Goal: Task Accomplishment & Management: Manage account settings

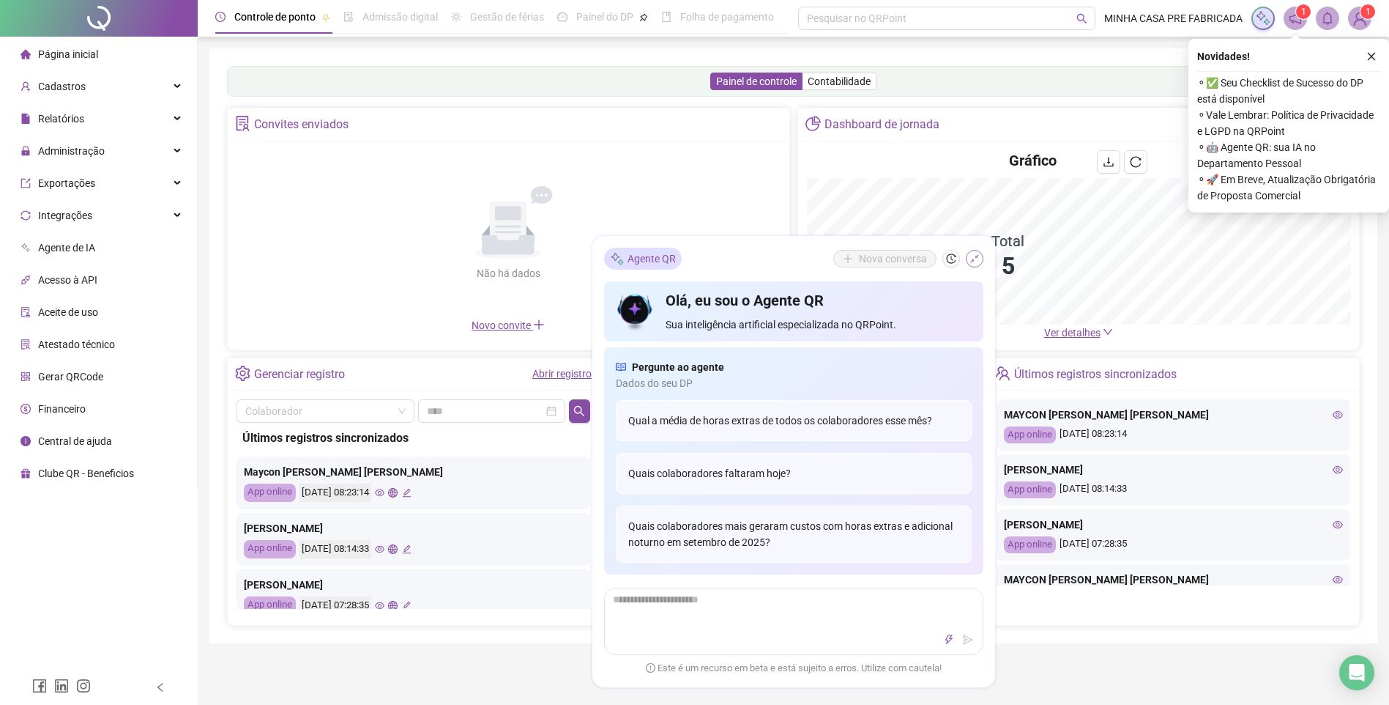
click at [977, 261] on icon "shrink" at bounding box center [975, 258] width 10 height 10
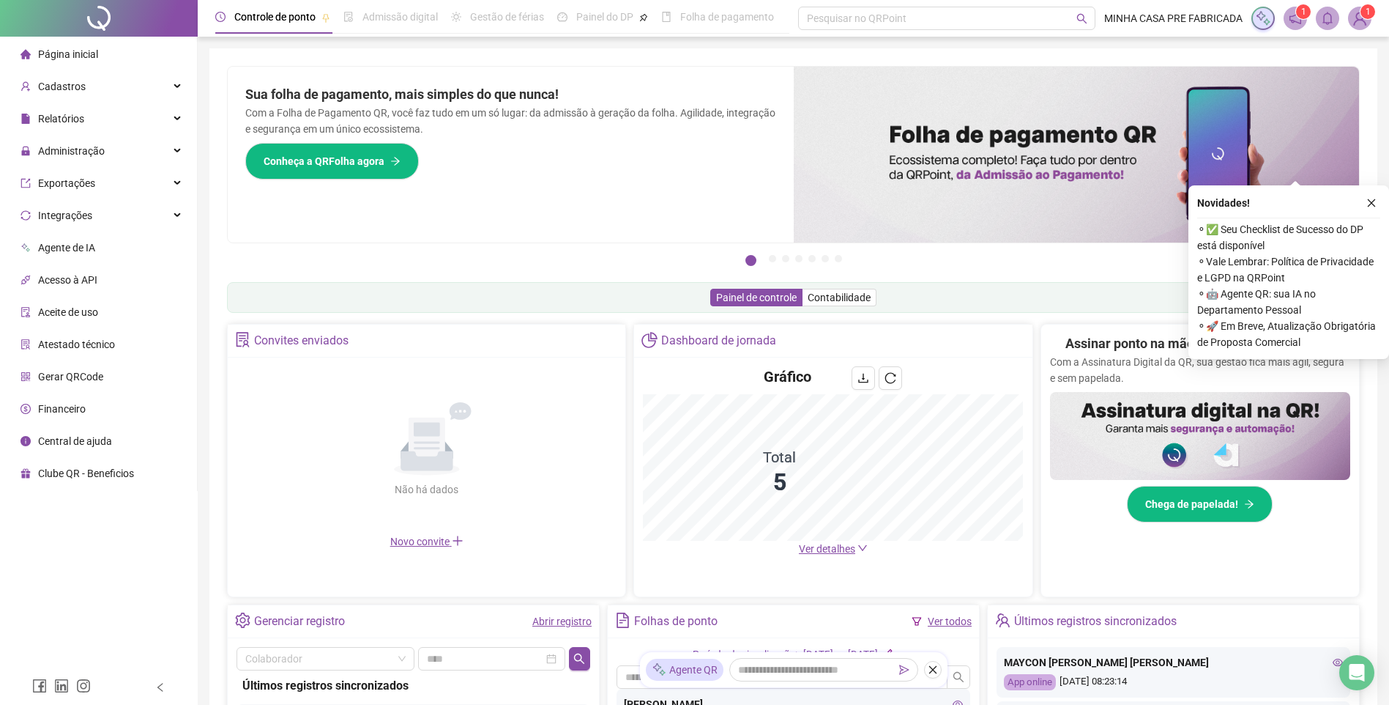
scroll to position [284, 0]
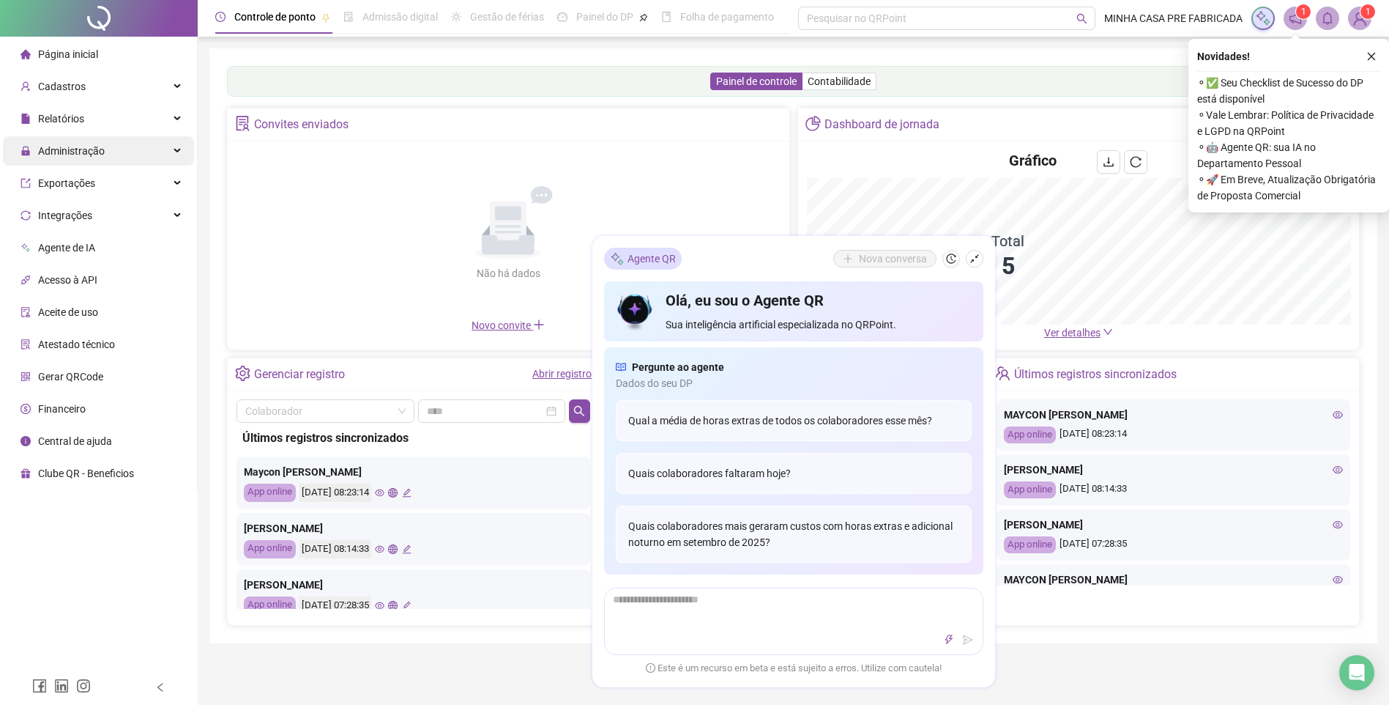
click at [125, 149] on div "Administração" at bounding box center [98, 150] width 191 height 29
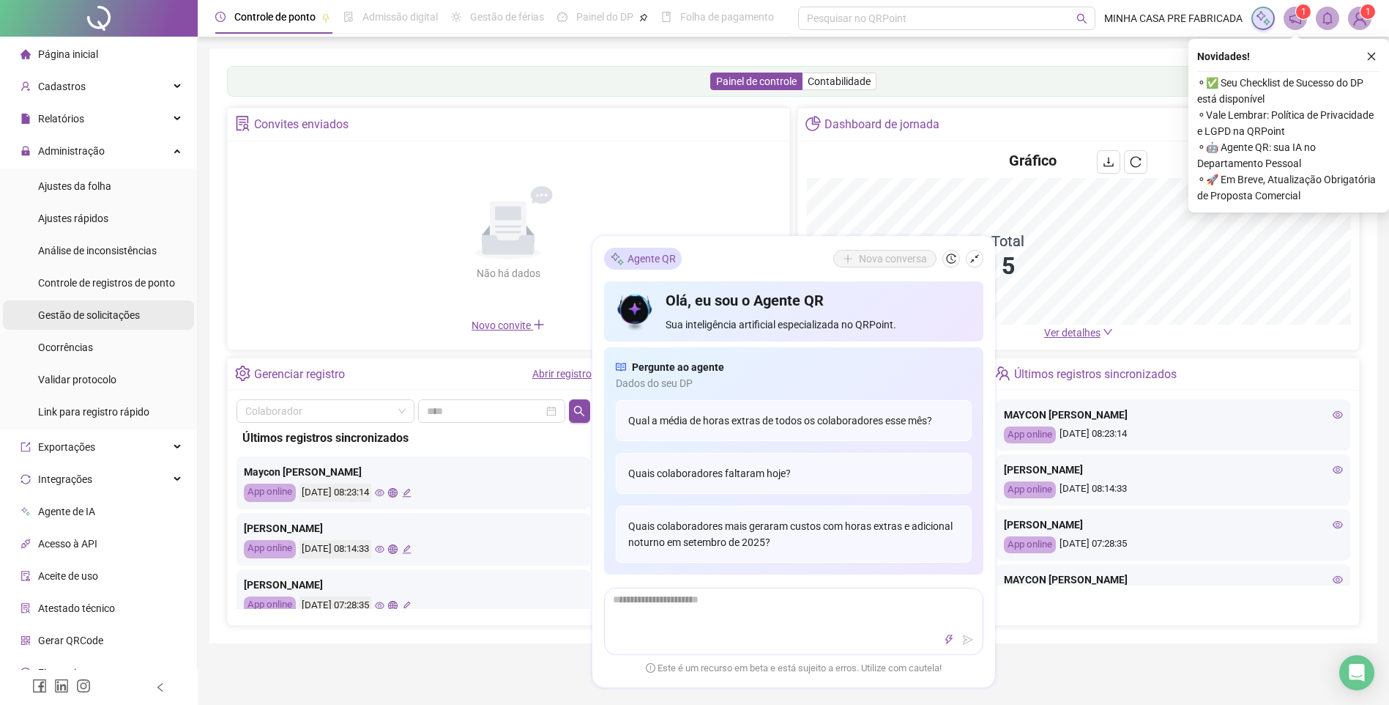
click at [107, 317] on span "Gestão de solicitações" at bounding box center [89, 315] width 102 height 12
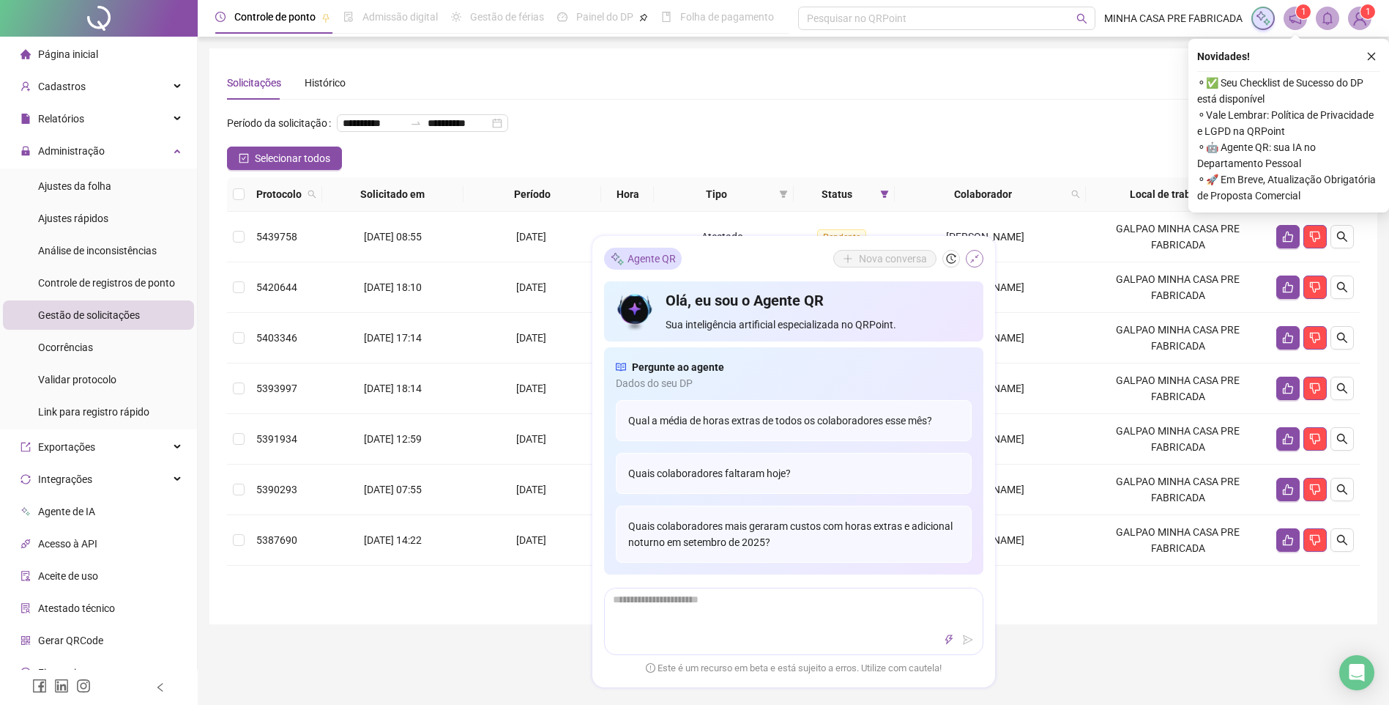
click at [978, 260] on icon "shrink" at bounding box center [975, 258] width 10 height 10
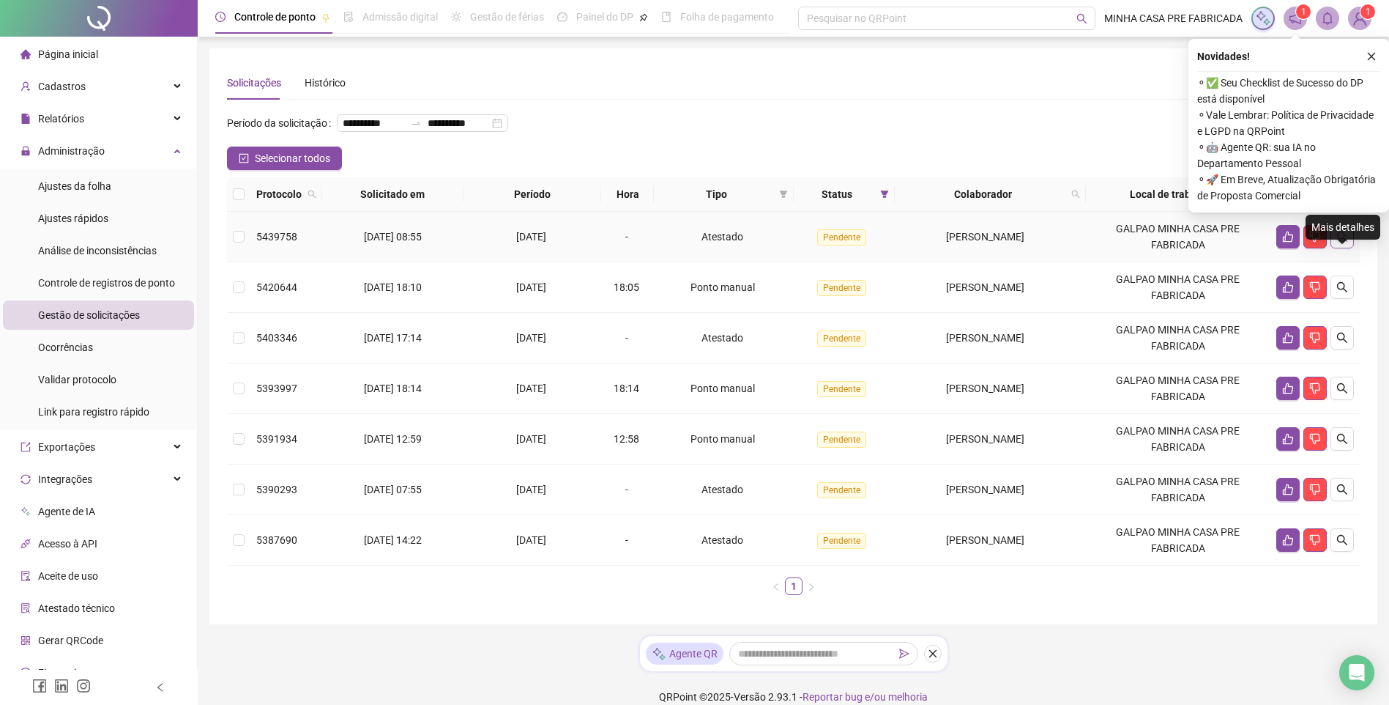
click at [1343, 242] on icon "search" at bounding box center [1343, 237] width 12 height 12
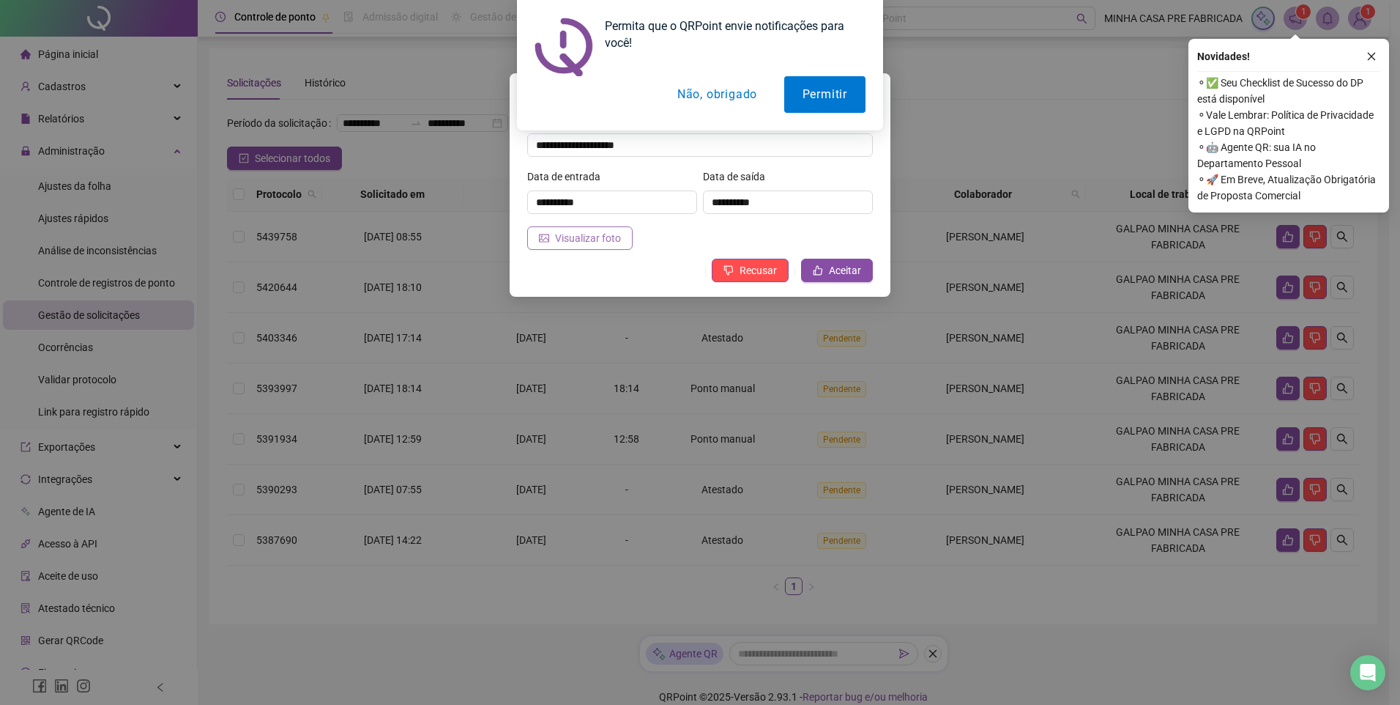
click at [595, 239] on span "Visualizar foto" at bounding box center [588, 238] width 66 height 16
click at [724, 93] on button "Não, obrigado" at bounding box center [717, 94] width 116 height 37
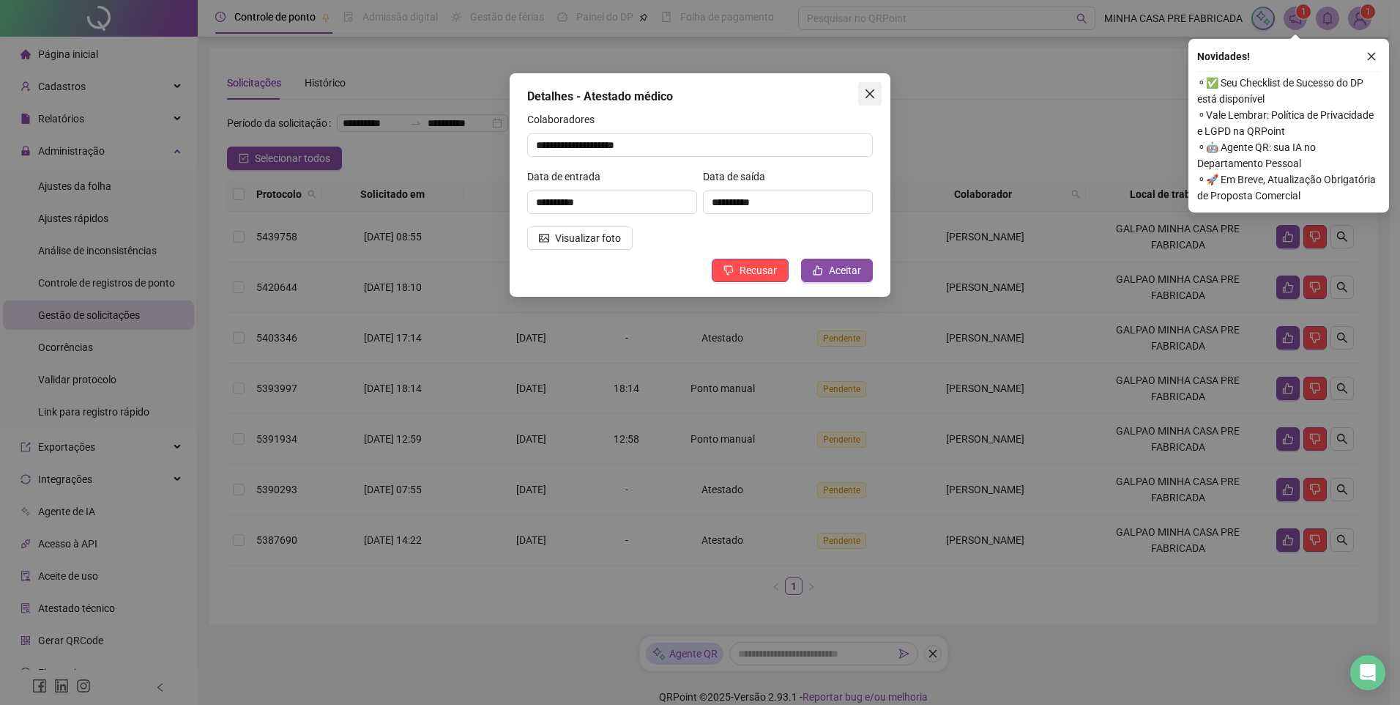
click at [866, 95] on icon "close" at bounding box center [870, 94] width 12 height 12
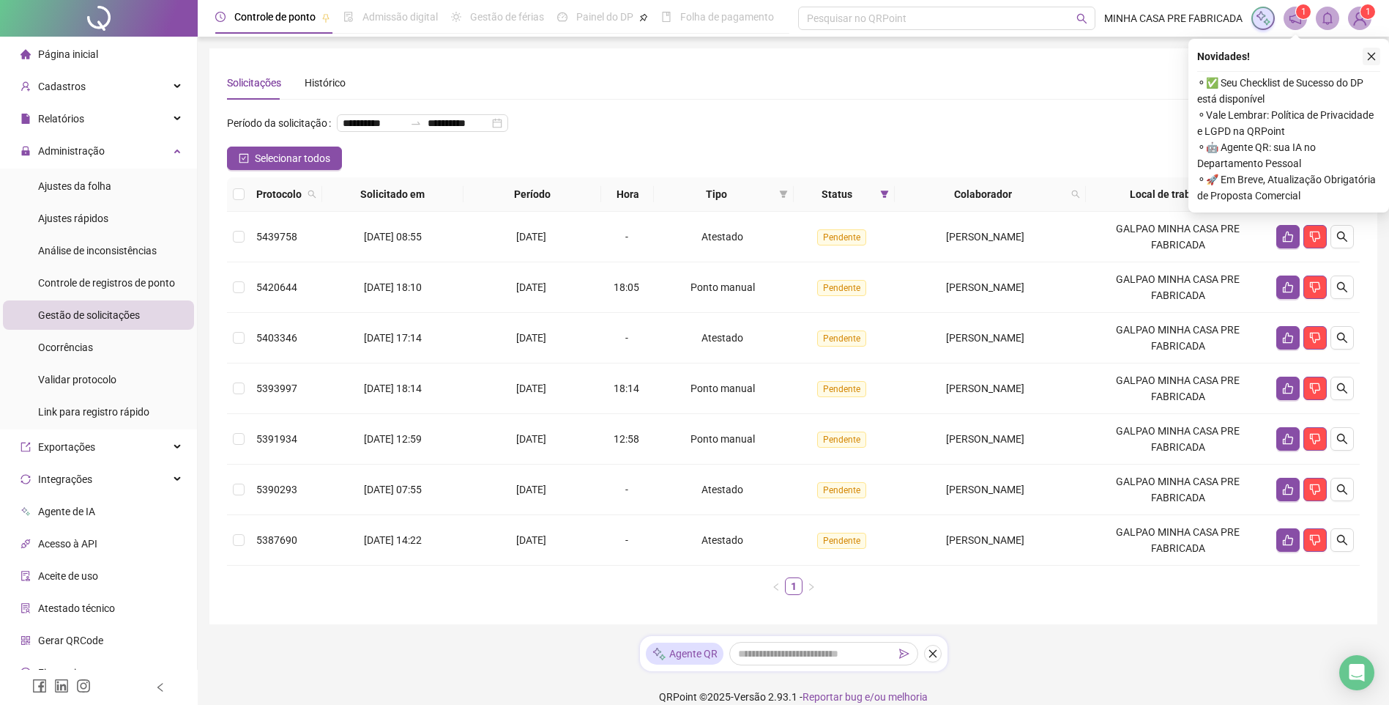
click at [1370, 53] on icon "close" at bounding box center [1372, 56] width 10 height 10
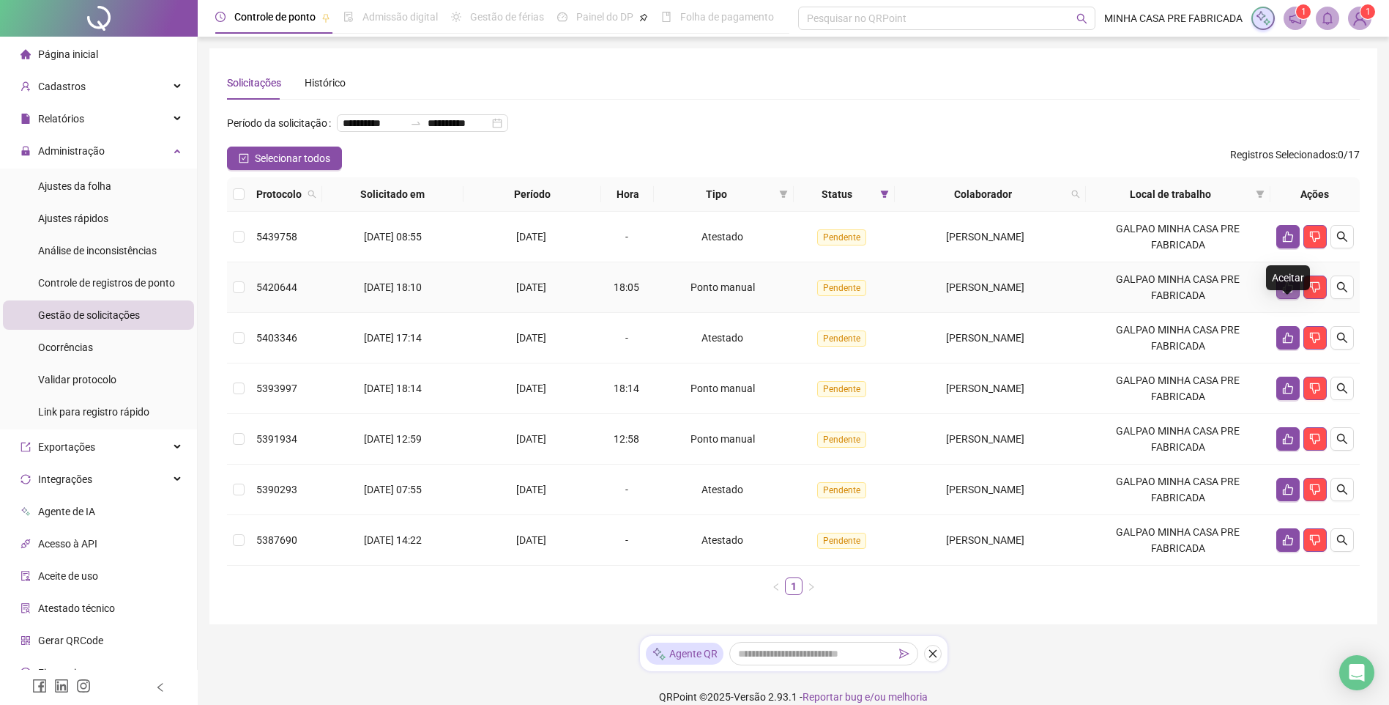
click at [1288, 293] on icon "like" at bounding box center [1288, 287] width 12 height 12
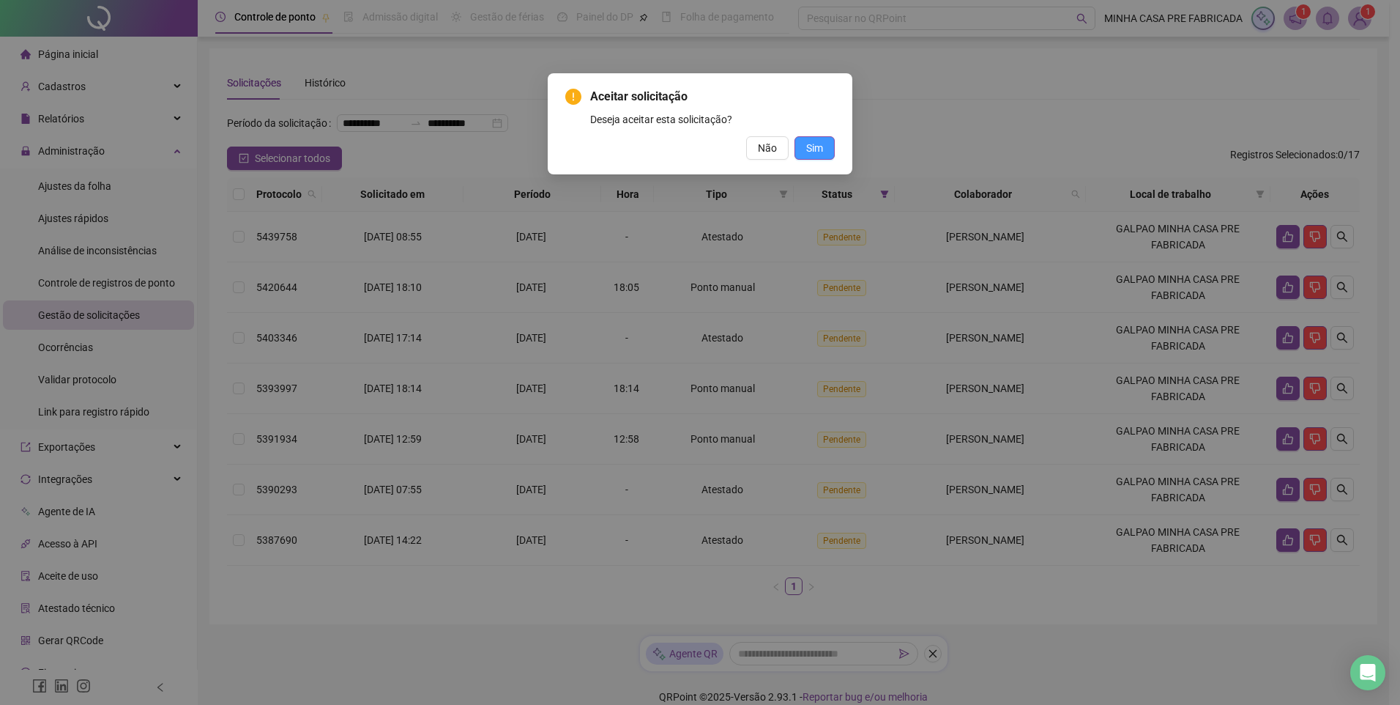
click at [804, 142] on button "Sim" at bounding box center [815, 147] width 40 height 23
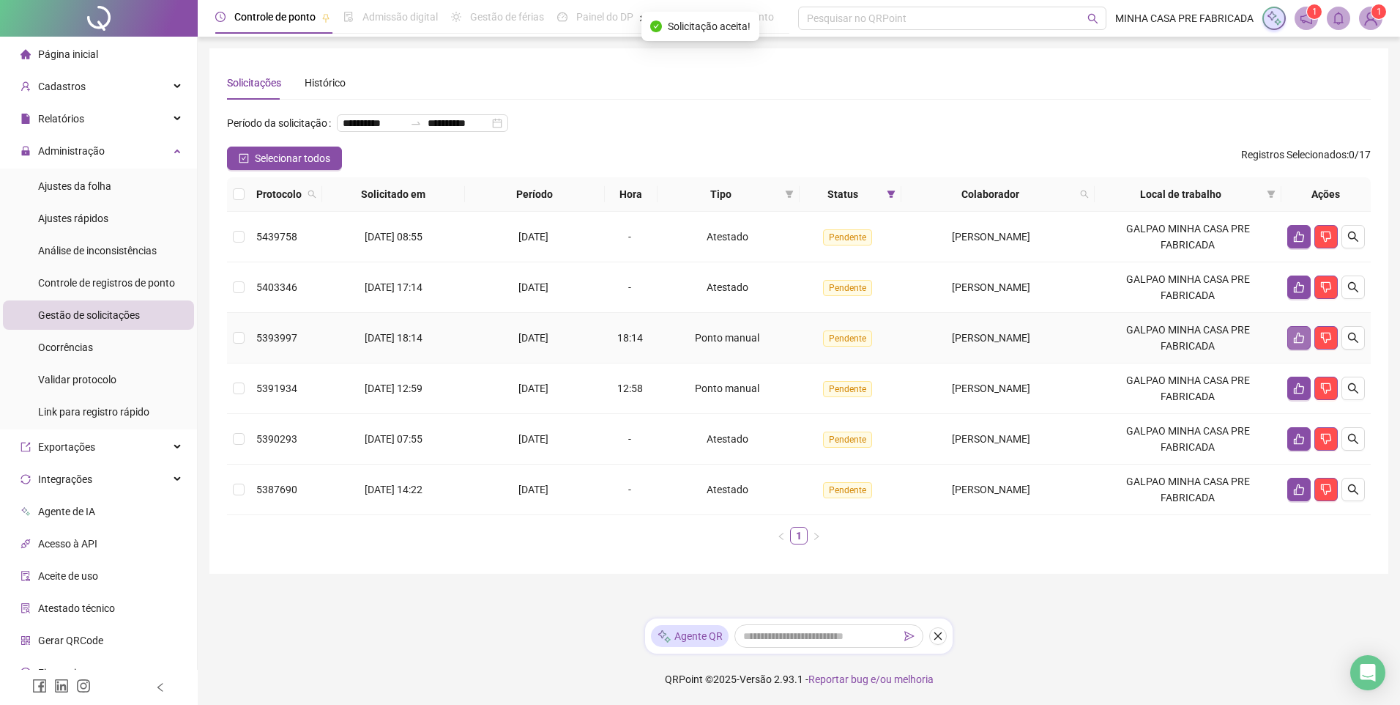
click at [1298, 343] on icon "like" at bounding box center [1299, 338] width 12 height 12
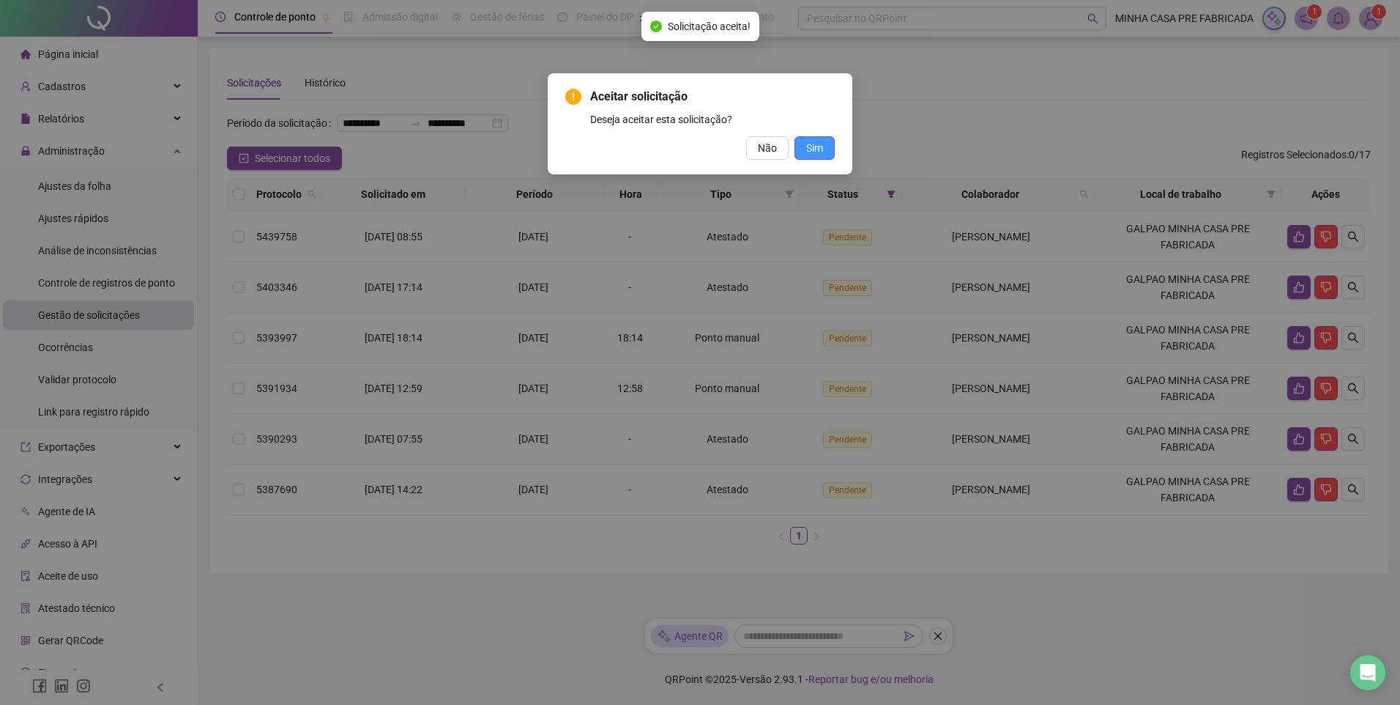
click at [817, 146] on span "Sim" at bounding box center [814, 148] width 17 height 16
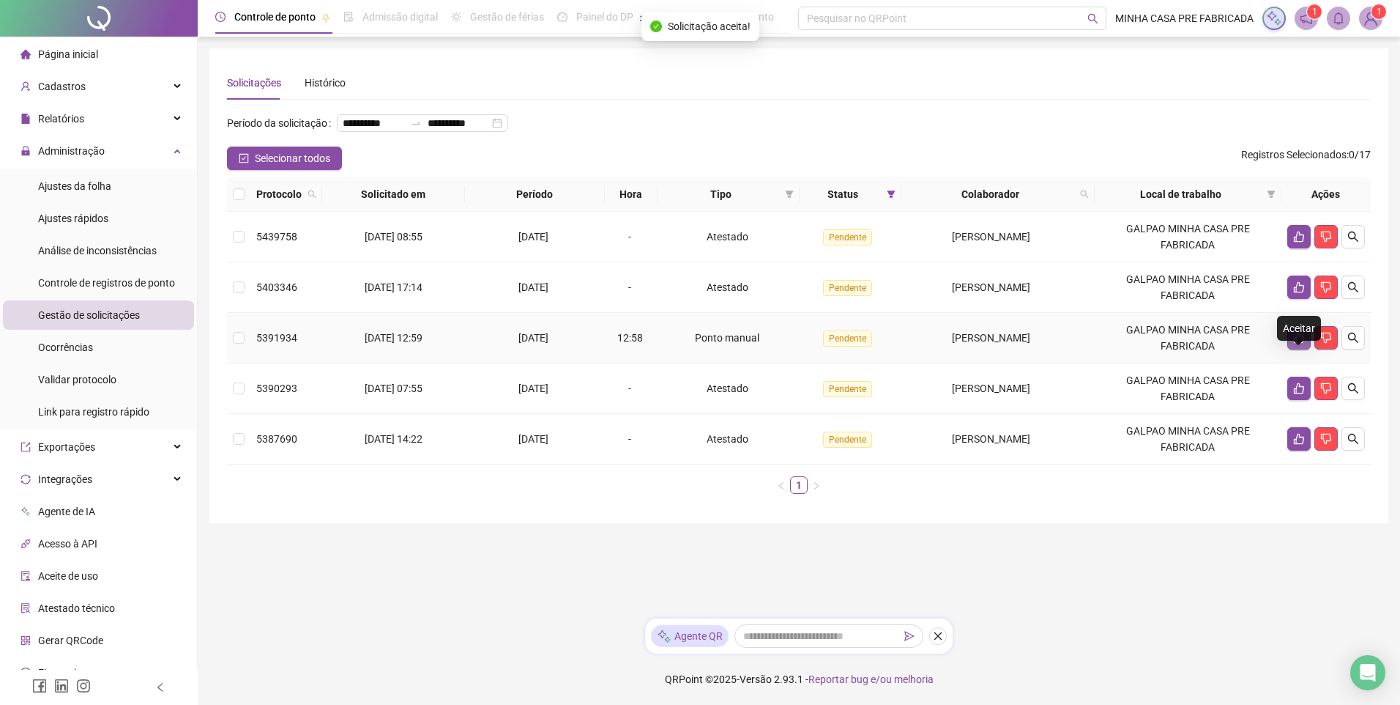
click at [1302, 343] on icon "like" at bounding box center [1299, 338] width 12 height 12
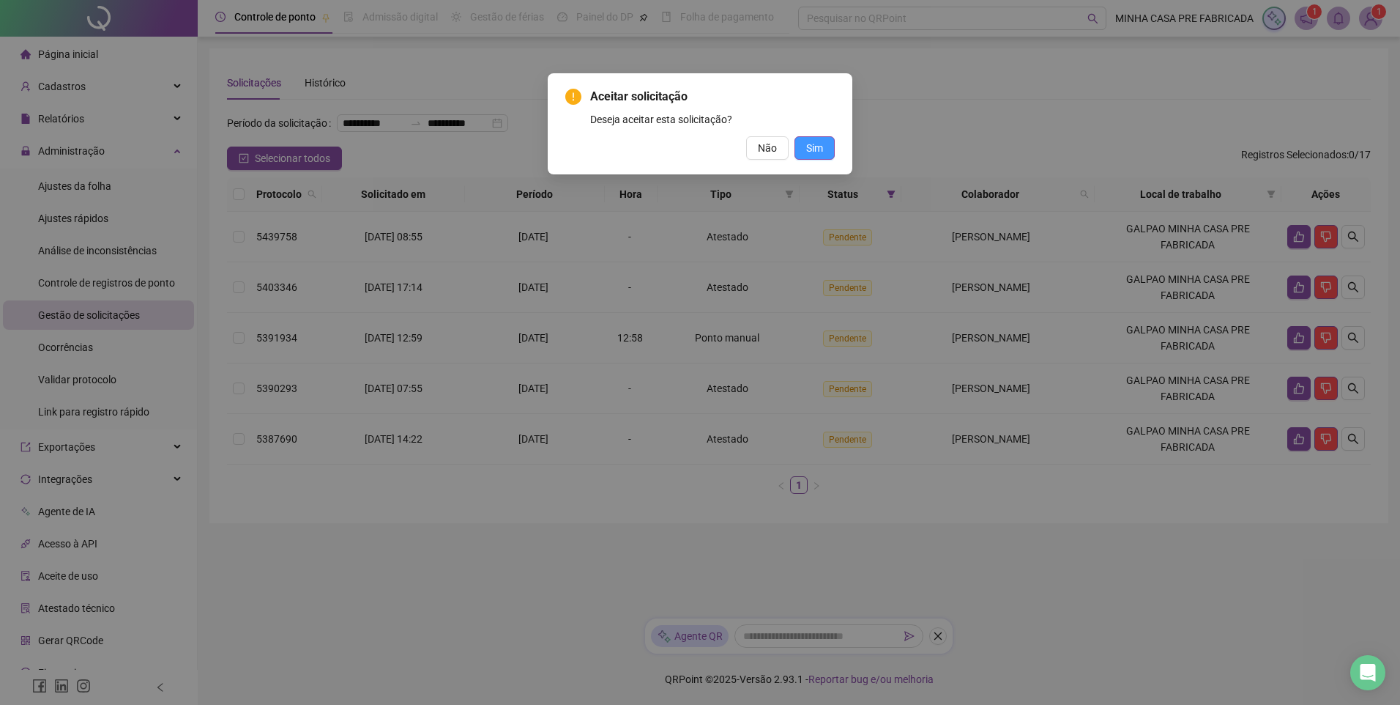
click at [809, 143] on span "Sim" at bounding box center [814, 148] width 17 height 16
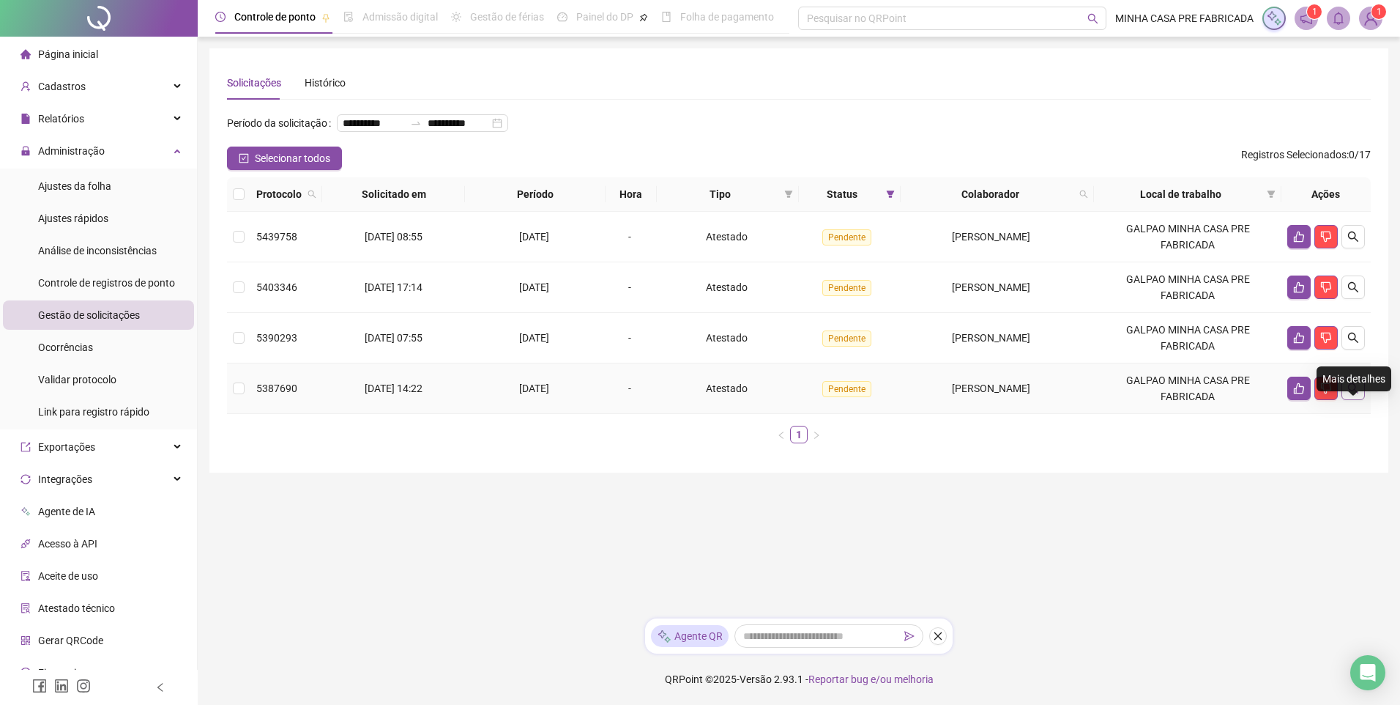
click at [1353, 393] on icon "search" at bounding box center [1353, 388] width 10 height 10
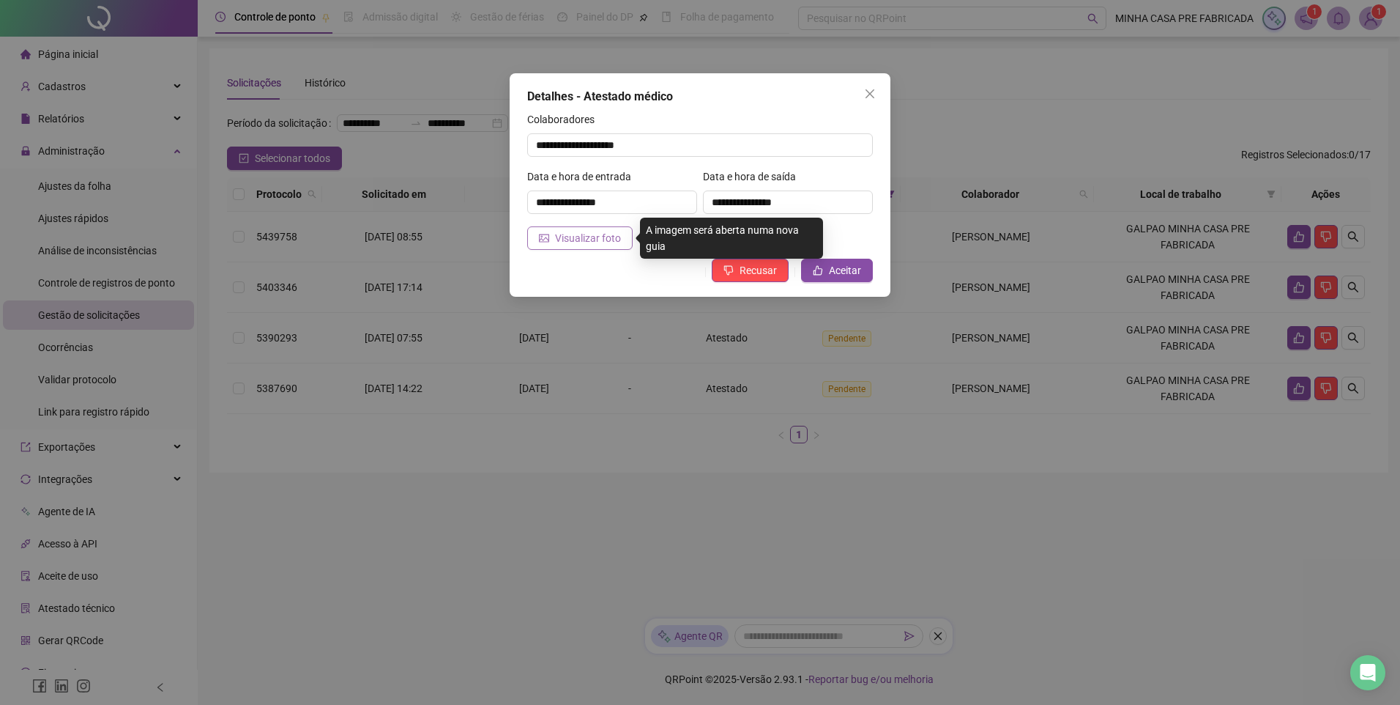
click at [578, 234] on span "Visualizar foto" at bounding box center [588, 238] width 66 height 16
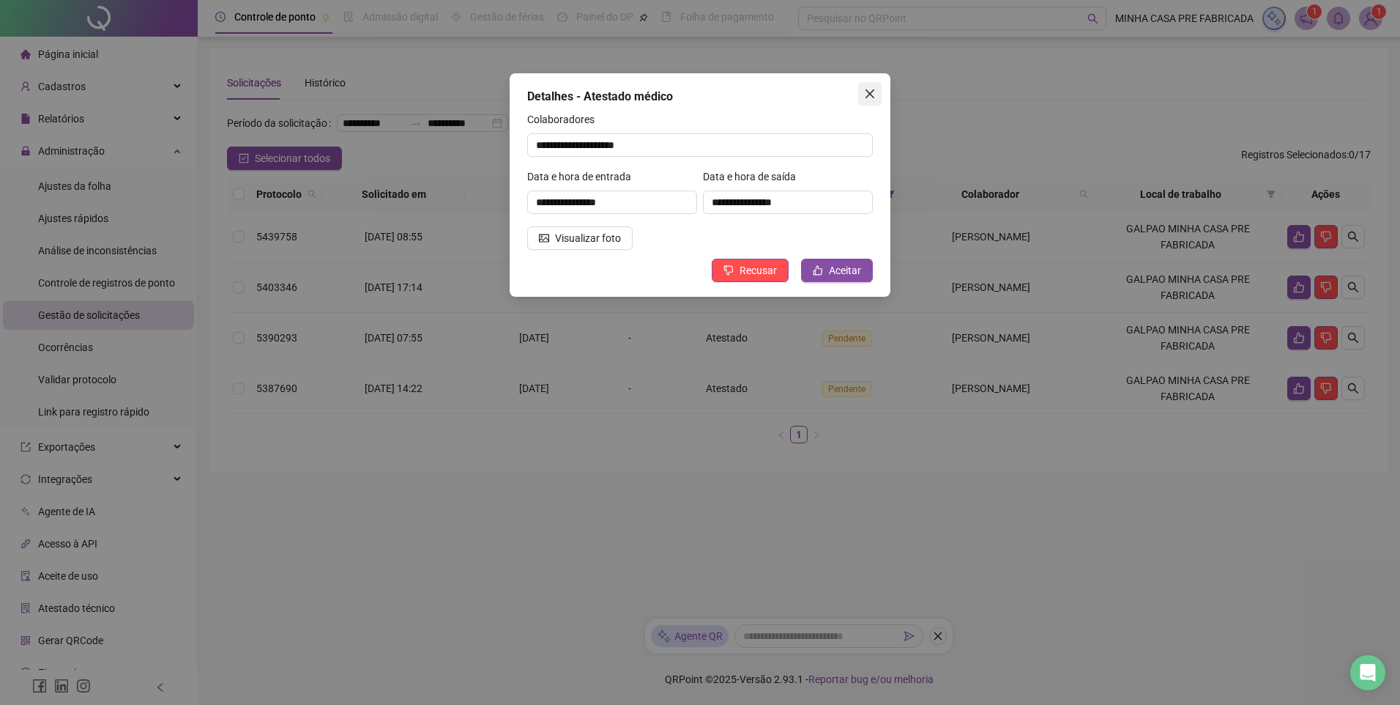
click at [874, 92] on icon "close" at bounding box center [870, 94] width 12 height 12
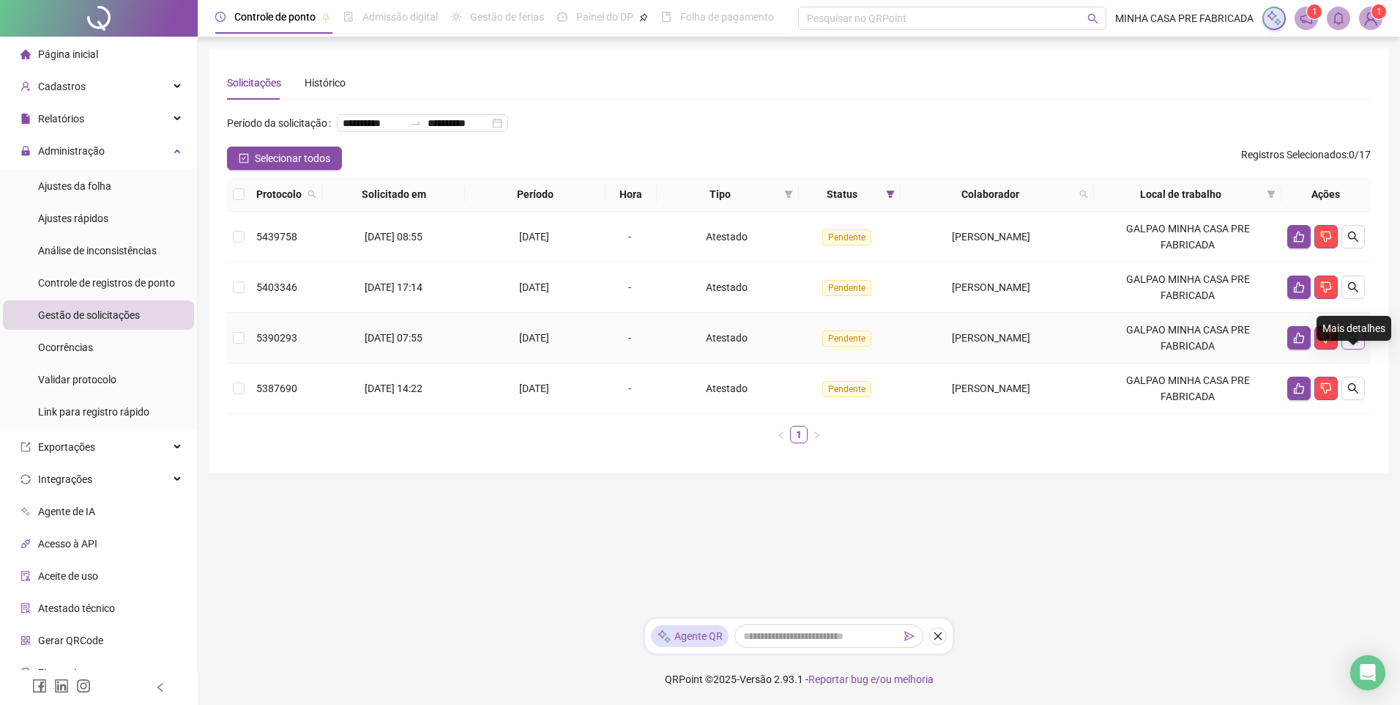
click at [1355, 343] on icon "search" at bounding box center [1354, 338] width 12 height 12
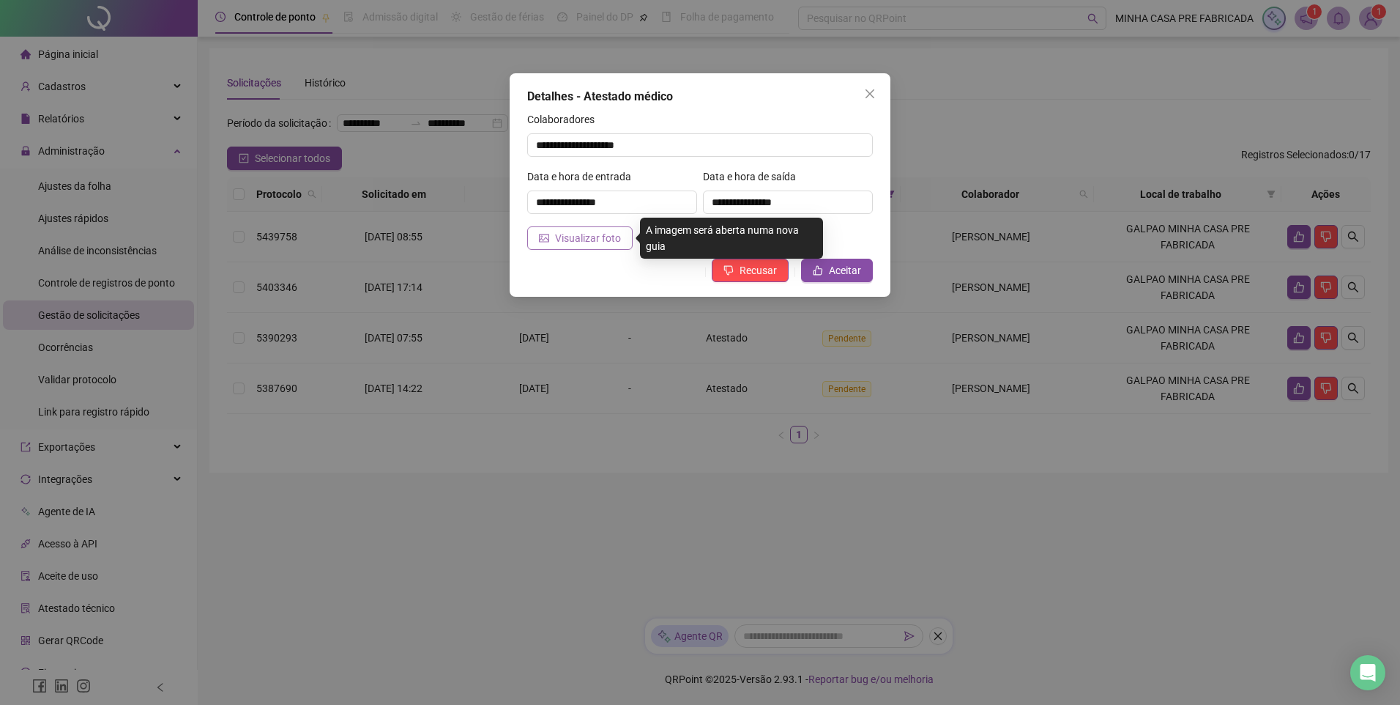
click at [550, 236] on button "Visualizar foto" at bounding box center [579, 237] width 105 height 23
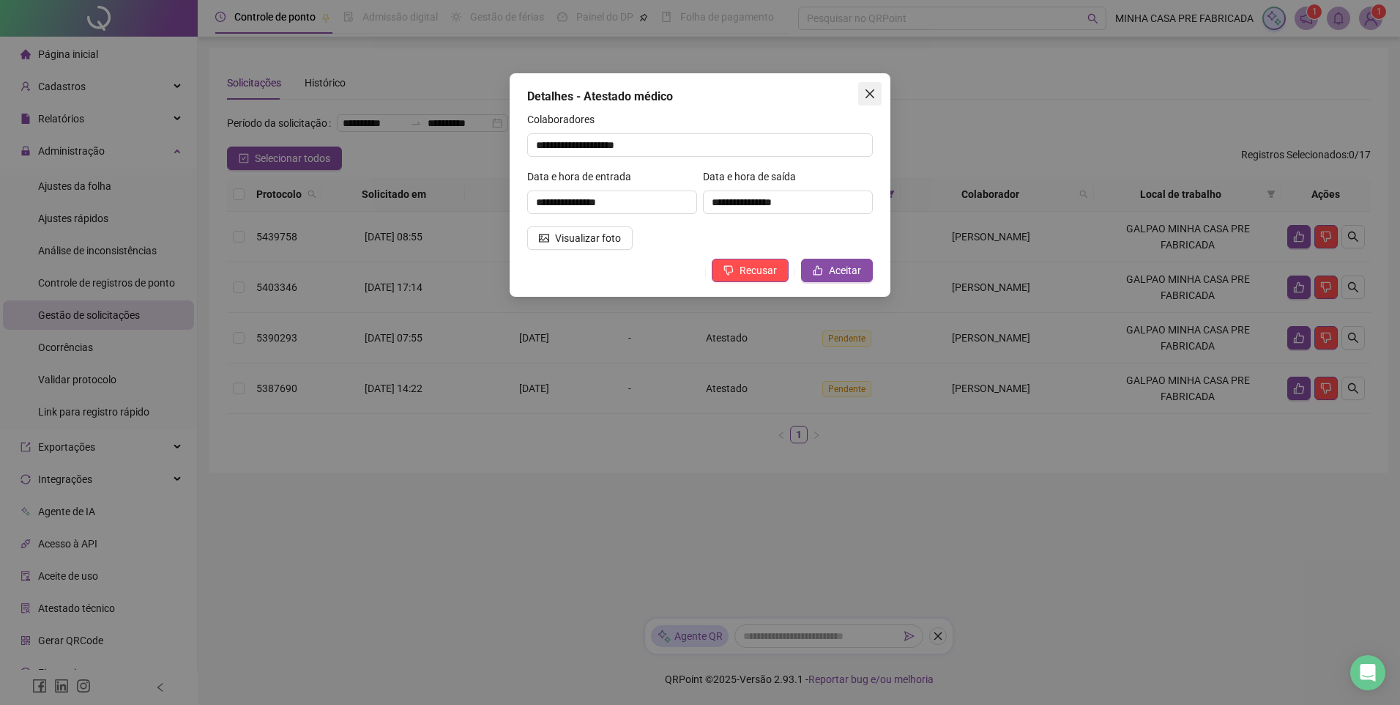
click at [872, 95] on icon "close" at bounding box center [870, 93] width 9 height 9
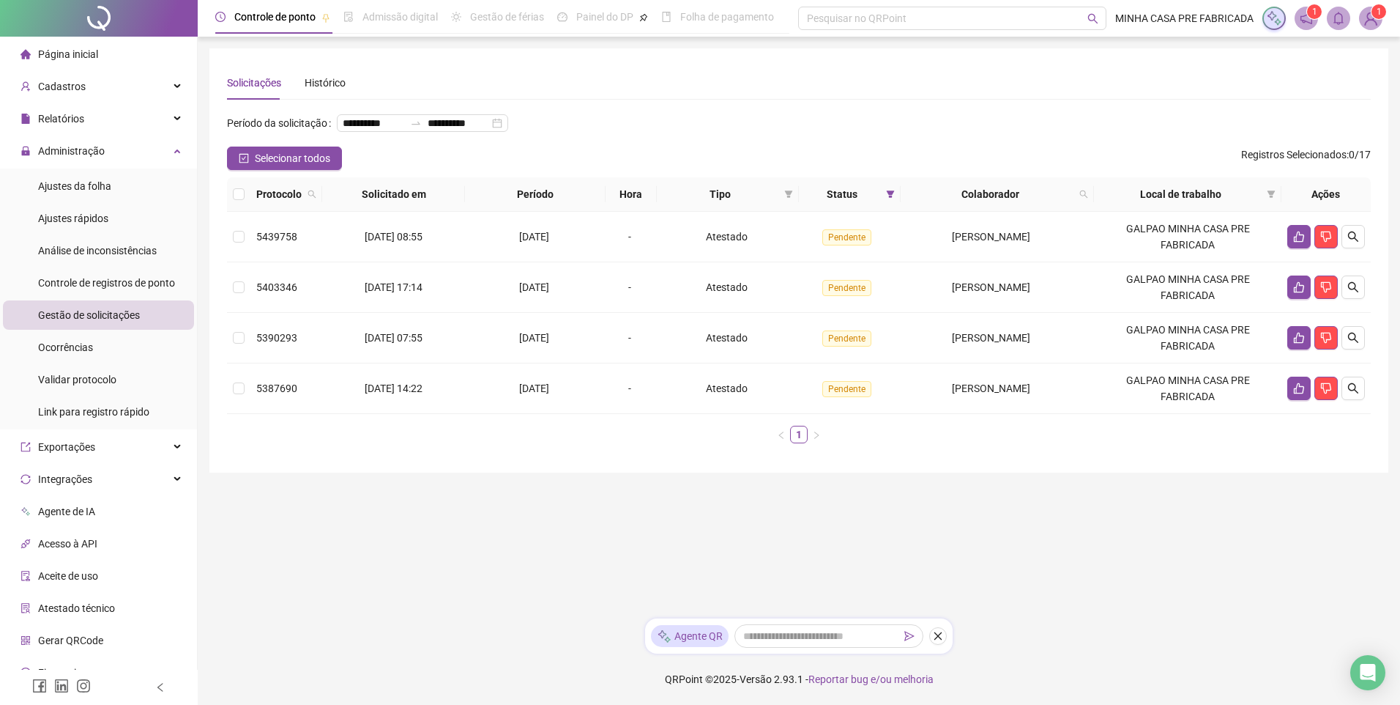
click at [1030, 551] on main "**********" at bounding box center [798, 327] width 1179 height 558
click at [1362, 299] on button "button" at bounding box center [1353, 286] width 23 height 23
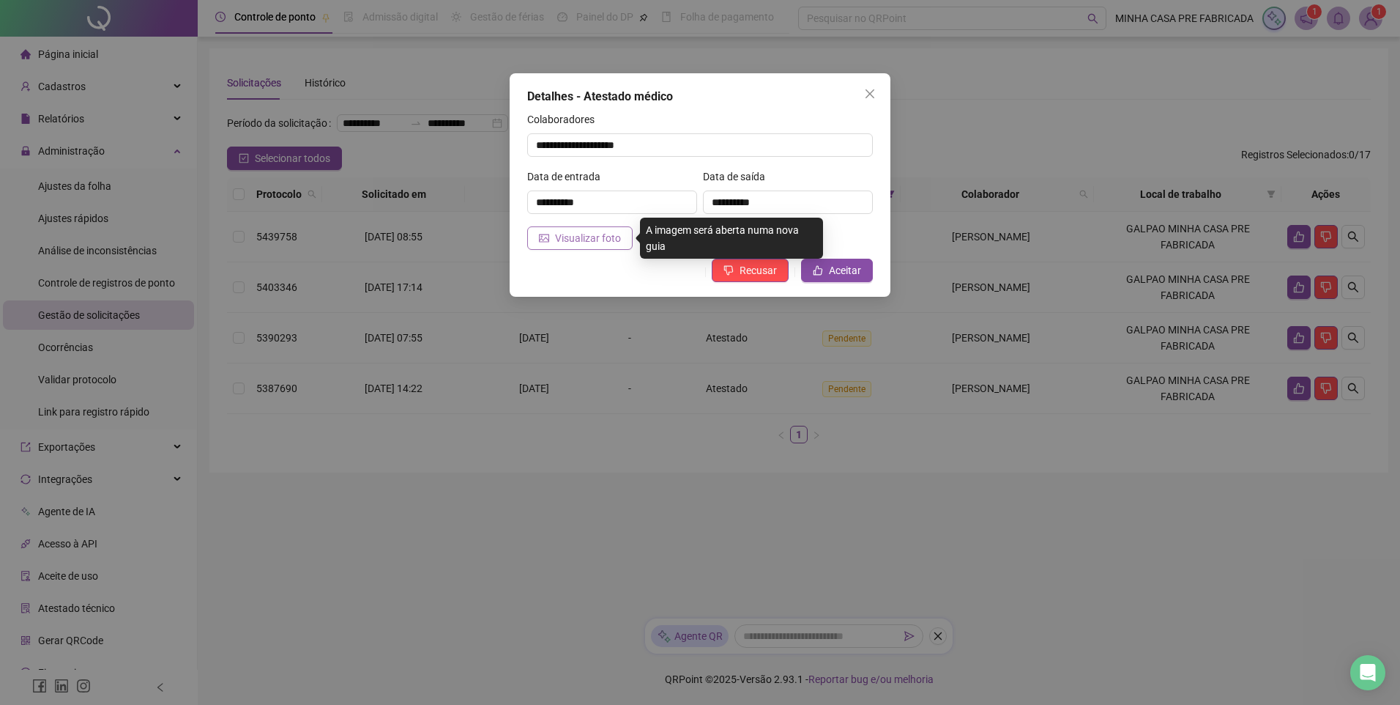
click at [553, 235] on button "Visualizar foto" at bounding box center [579, 237] width 105 height 23
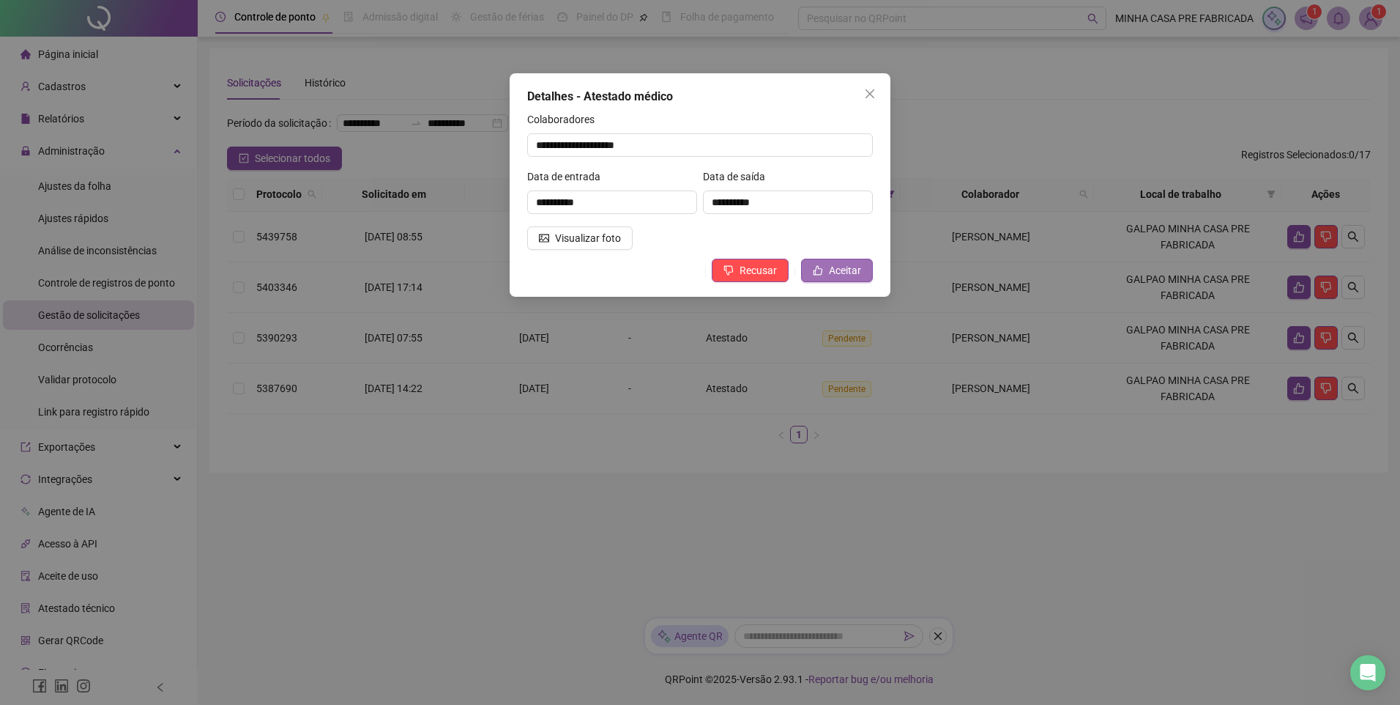
click at [839, 268] on span "Aceitar" at bounding box center [845, 270] width 32 height 16
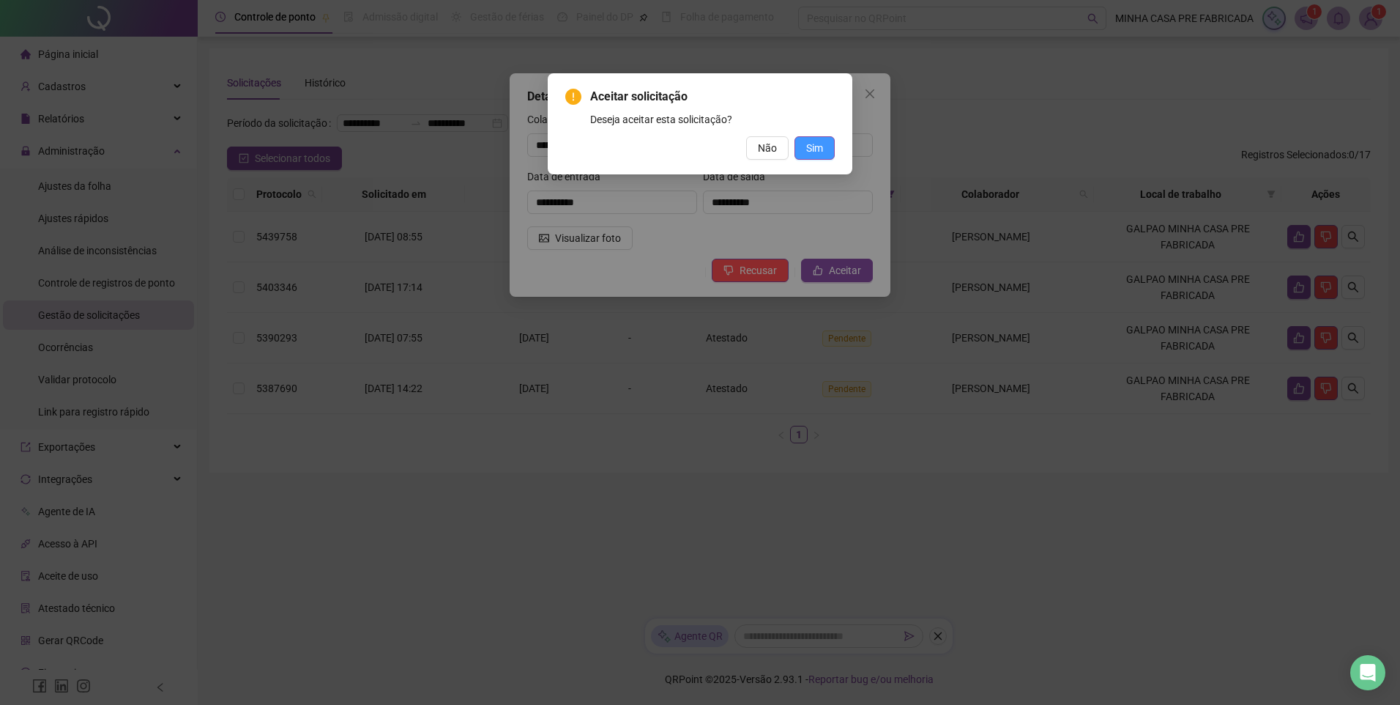
click at [806, 146] on span "Sim" at bounding box center [814, 148] width 17 height 16
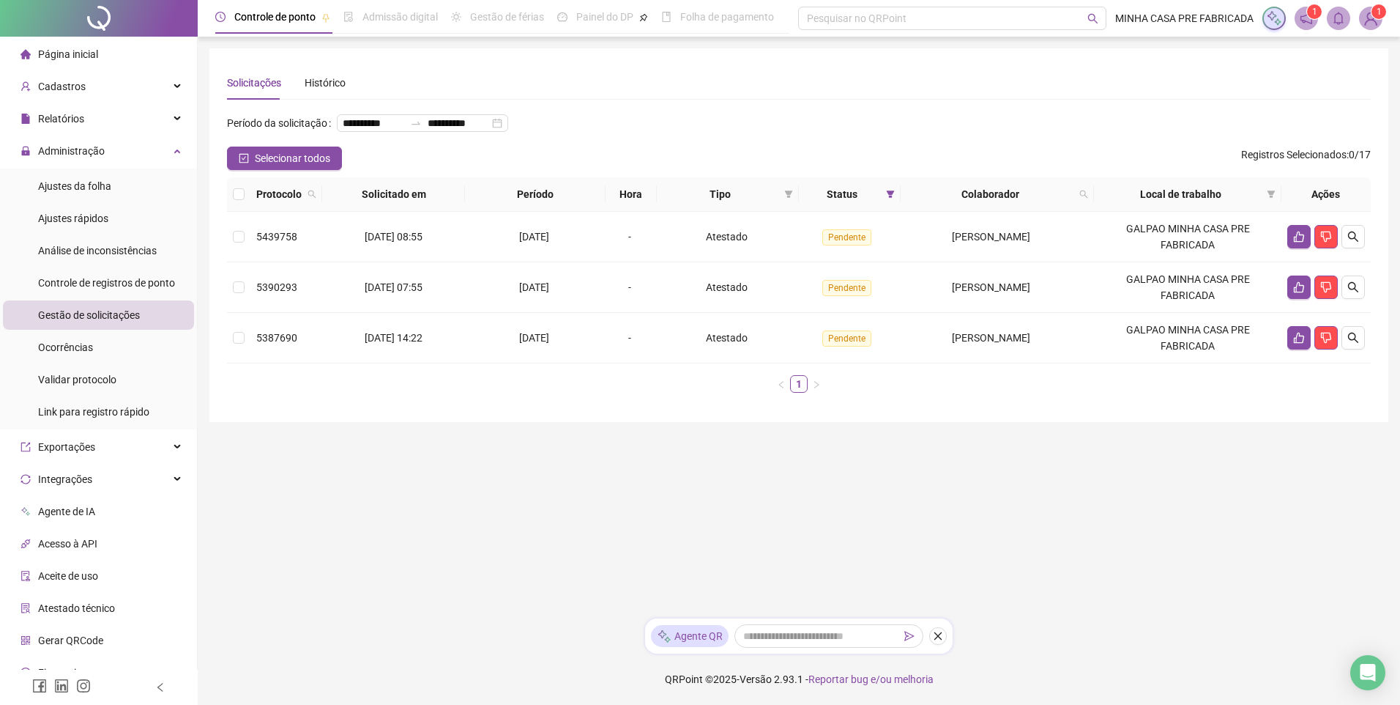
click at [1101, 532] on main "**********" at bounding box center [798, 327] width 1179 height 558
click at [1353, 293] on icon "search" at bounding box center [1354, 287] width 12 height 12
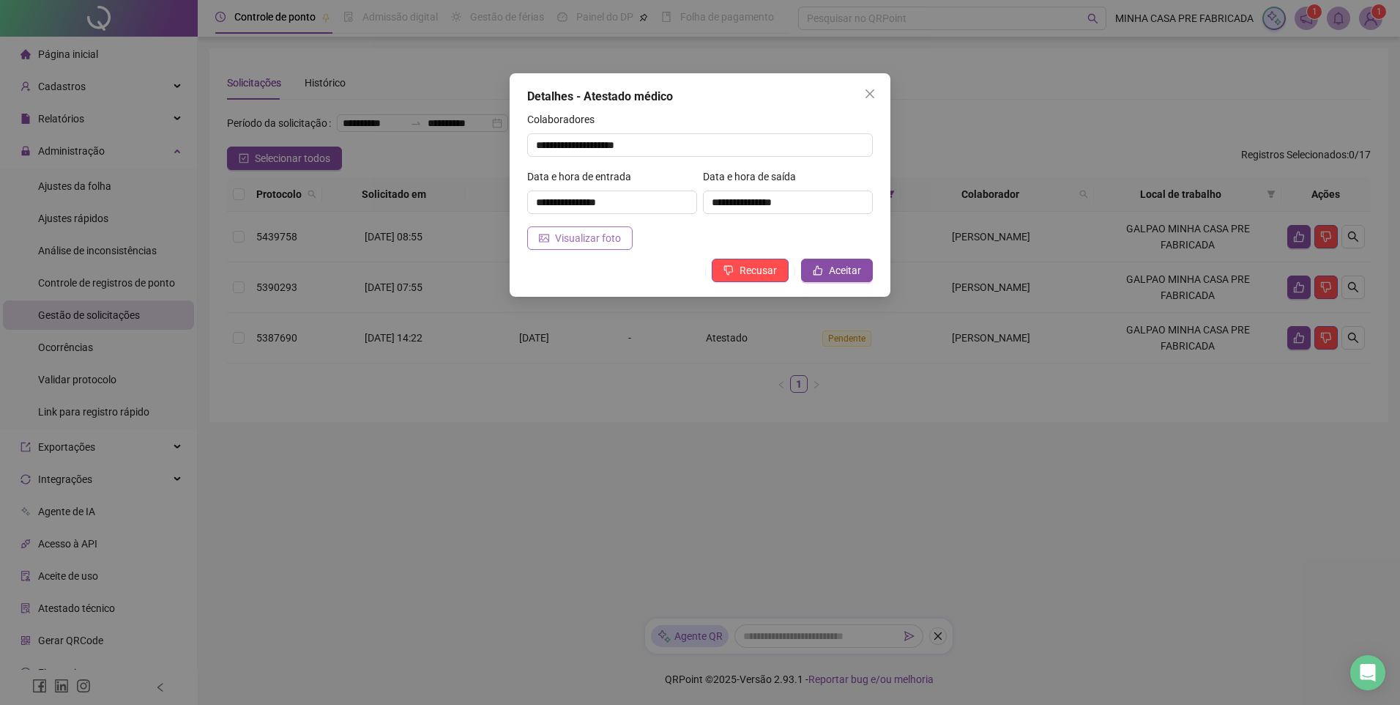
click at [592, 239] on span "Visualizar foto" at bounding box center [588, 238] width 66 height 16
click at [870, 91] on icon "close" at bounding box center [870, 94] width 12 height 12
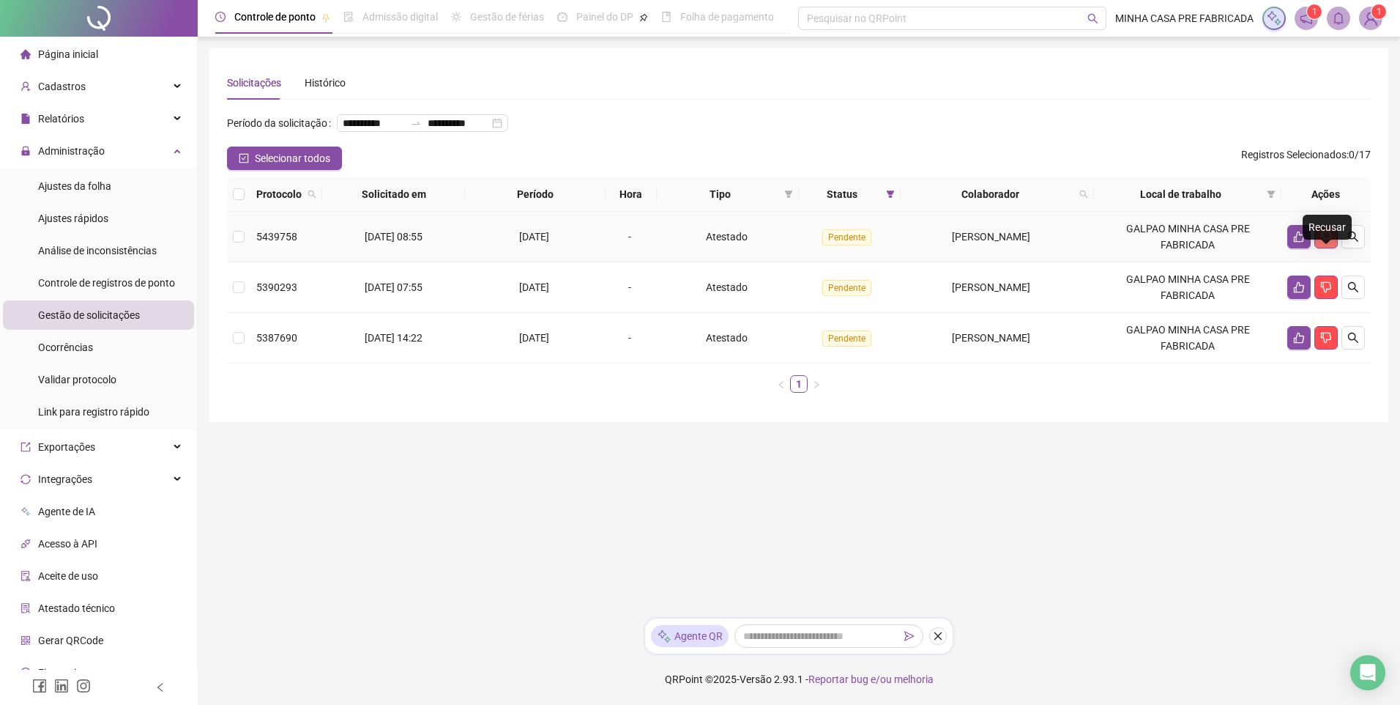
click at [1325, 242] on icon "dislike" at bounding box center [1326, 236] width 10 height 11
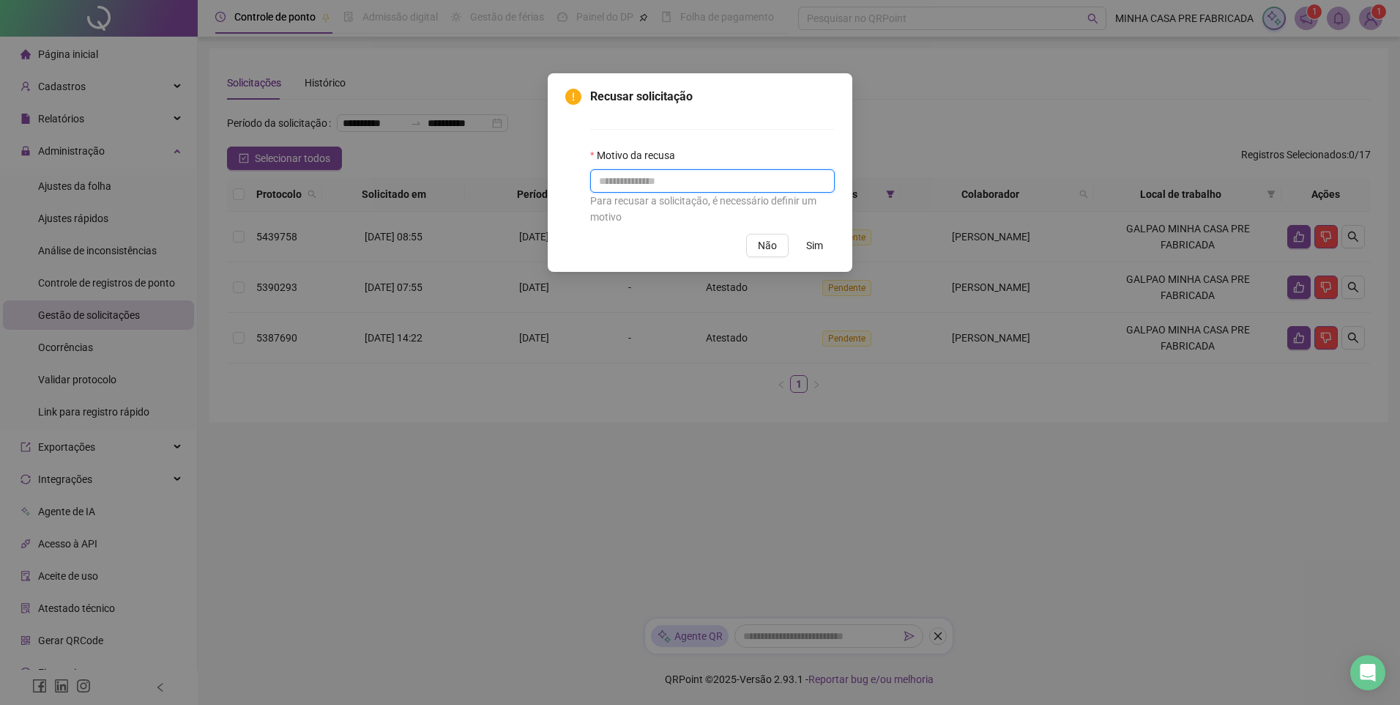
click at [681, 179] on input "text" at bounding box center [712, 180] width 245 height 23
drag, startPoint x: 603, startPoint y: 185, endPoint x: 569, endPoint y: 179, distance: 34.9
click at [569, 179] on div "**********" at bounding box center [700, 156] width 270 height 137
type input "**********"
click at [817, 245] on span "Sim" at bounding box center [814, 245] width 17 height 16
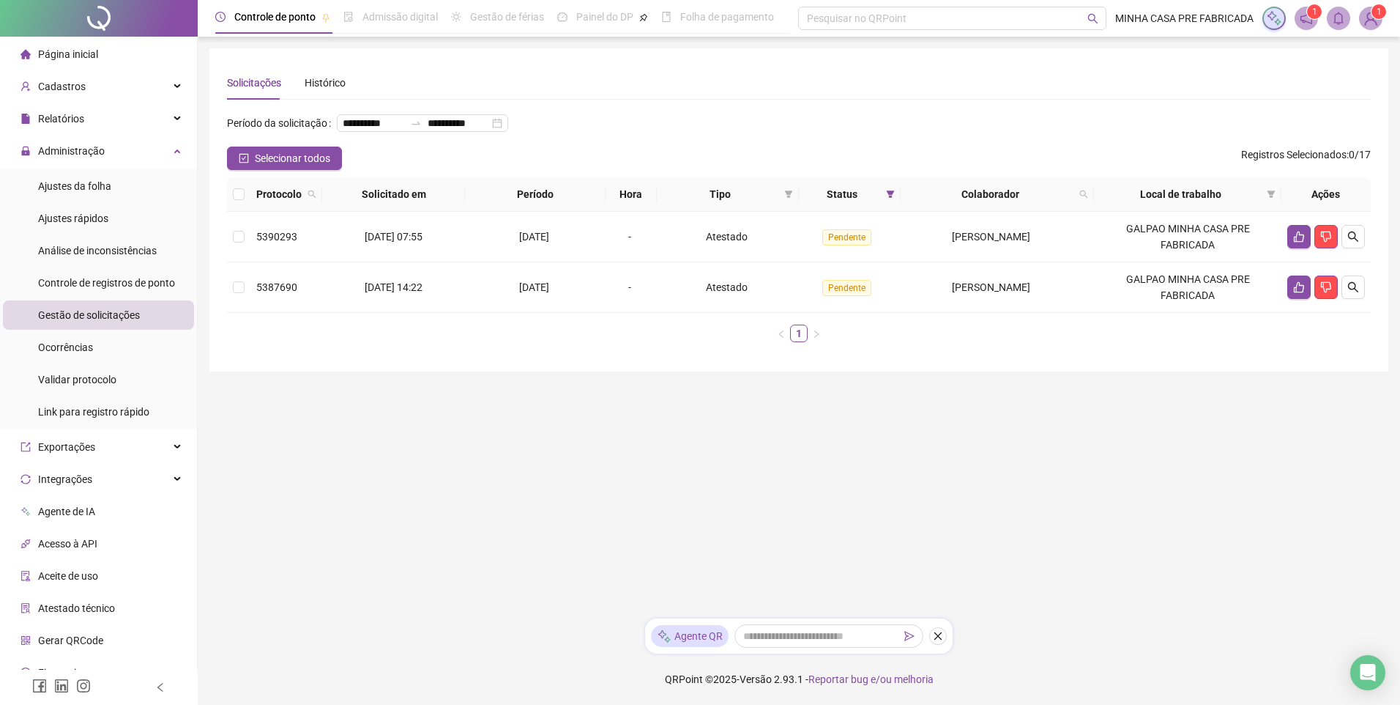
click at [987, 548] on main "**********" at bounding box center [798, 327] width 1179 height 558
click at [1359, 293] on icon "search" at bounding box center [1354, 287] width 12 height 12
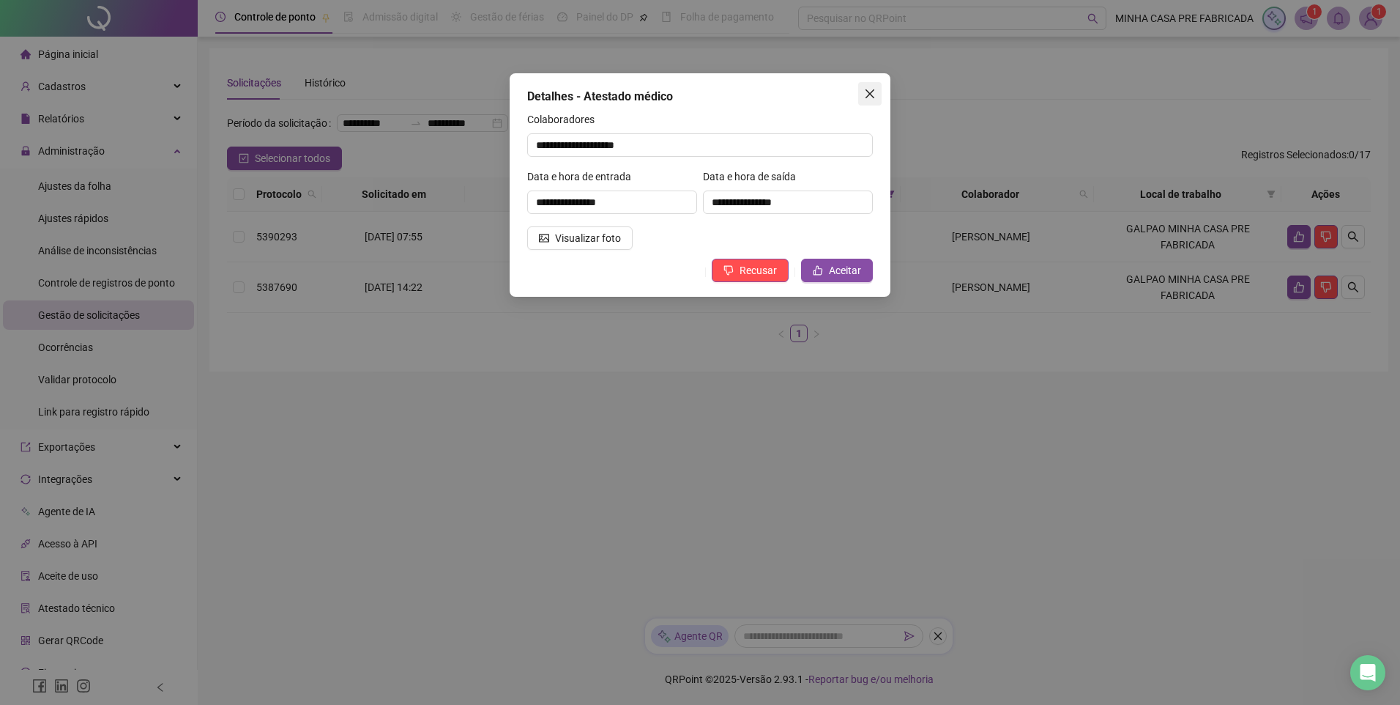
click at [869, 90] on icon "close" at bounding box center [870, 94] width 12 height 12
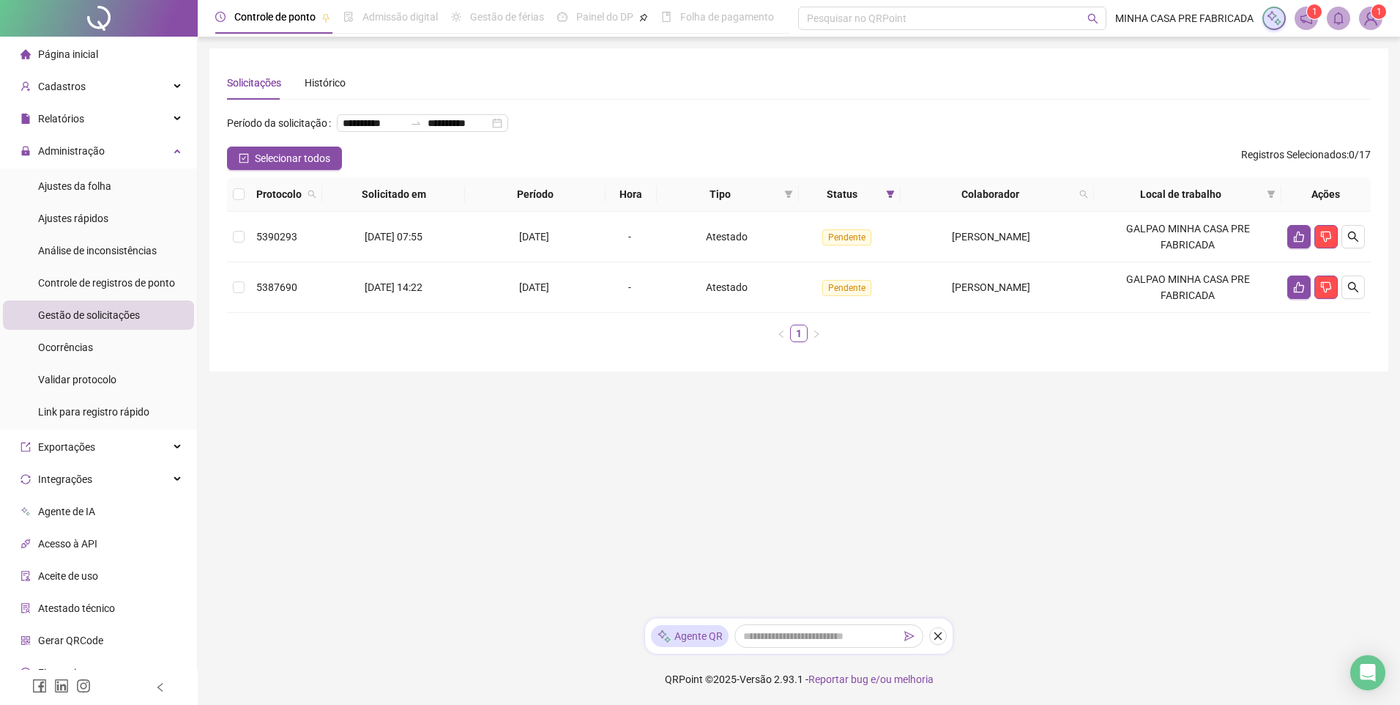
click at [862, 499] on main "**********" at bounding box center [798, 327] width 1179 height 558
click at [1016, 522] on main "**********" at bounding box center [798, 327] width 1179 height 558
click at [1328, 242] on icon "dislike" at bounding box center [1326, 236] width 10 height 11
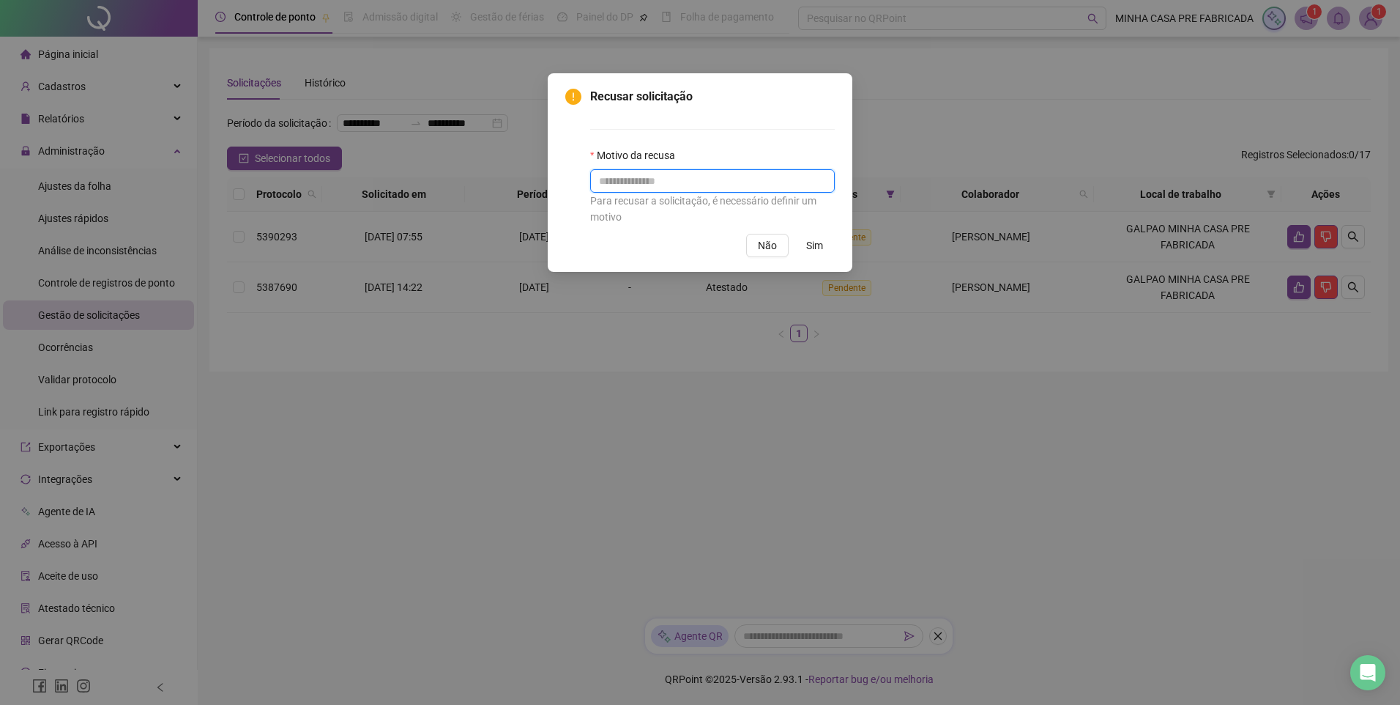
click at [700, 185] on input "text" at bounding box center [712, 180] width 245 height 23
type input "*"
type input "**********"
click at [815, 245] on span "Sim" at bounding box center [814, 245] width 17 height 16
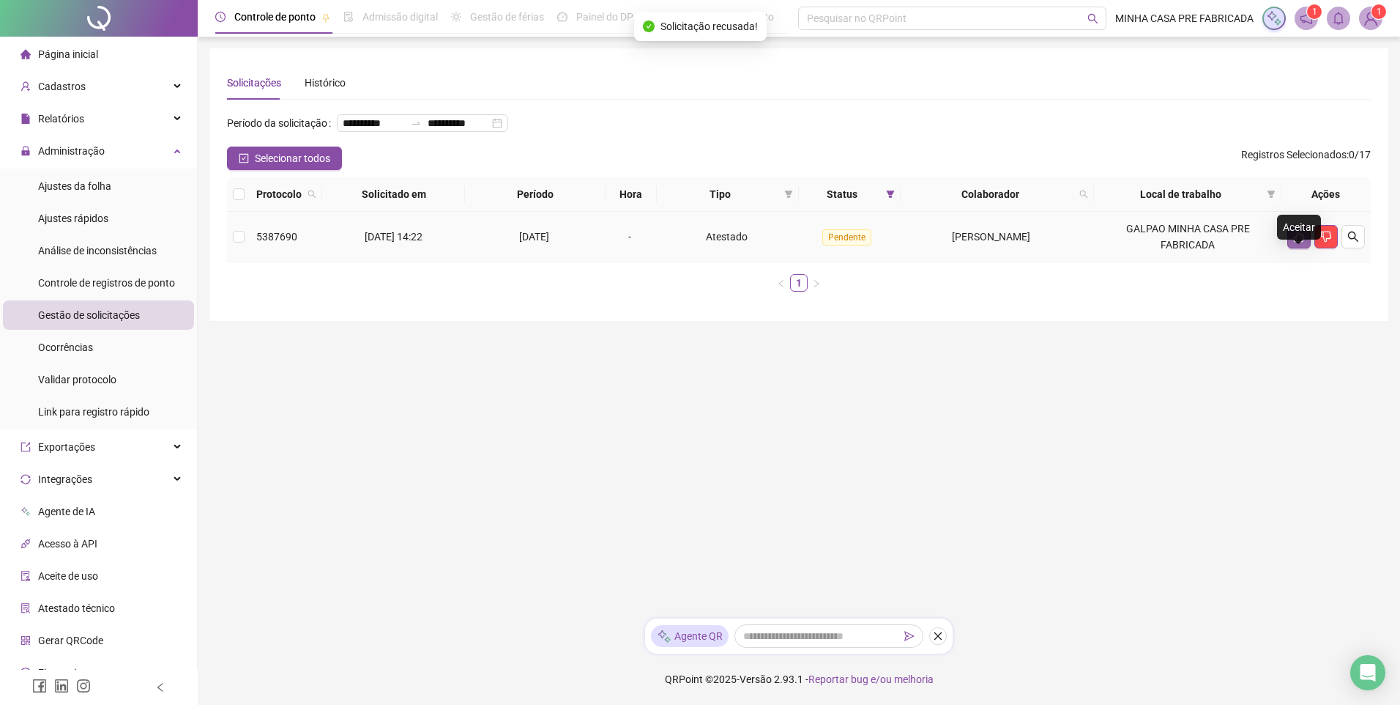
click at [1293, 242] on icon "like" at bounding box center [1299, 237] width 12 height 12
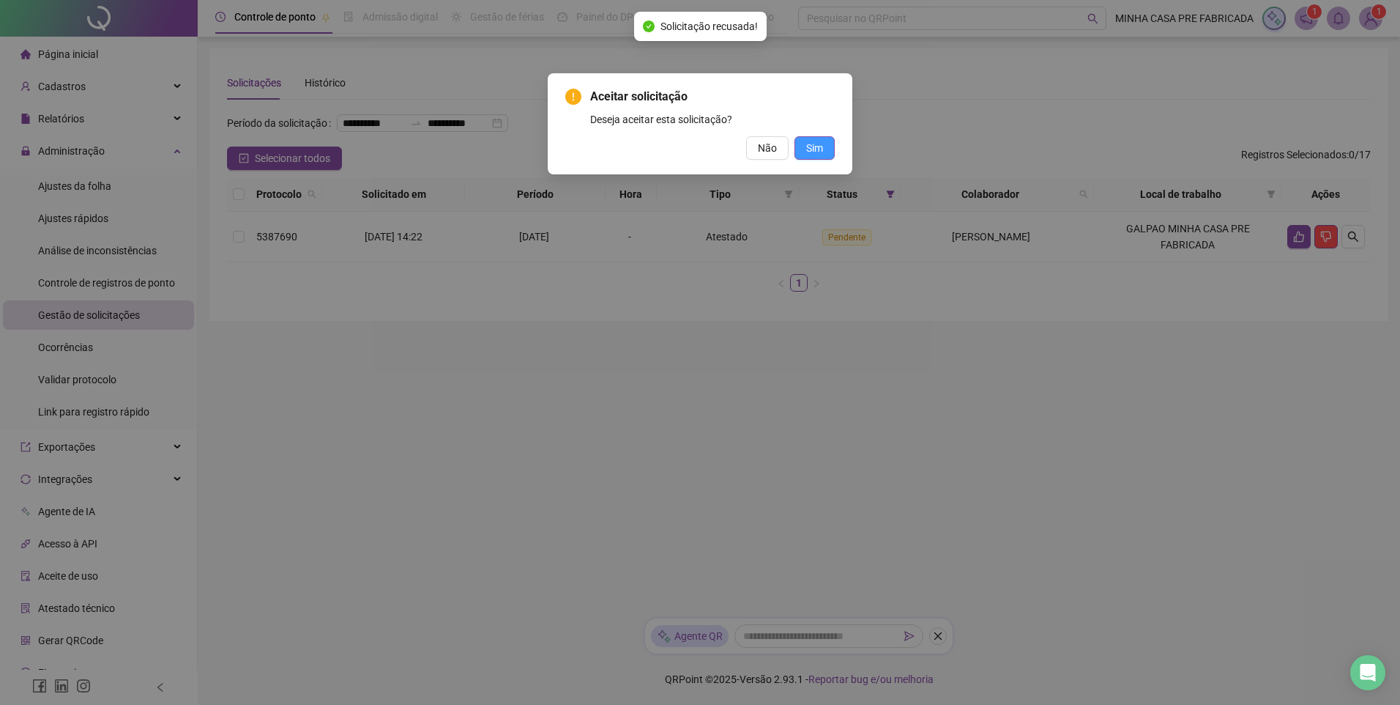
click at [826, 150] on button "Sim" at bounding box center [815, 147] width 40 height 23
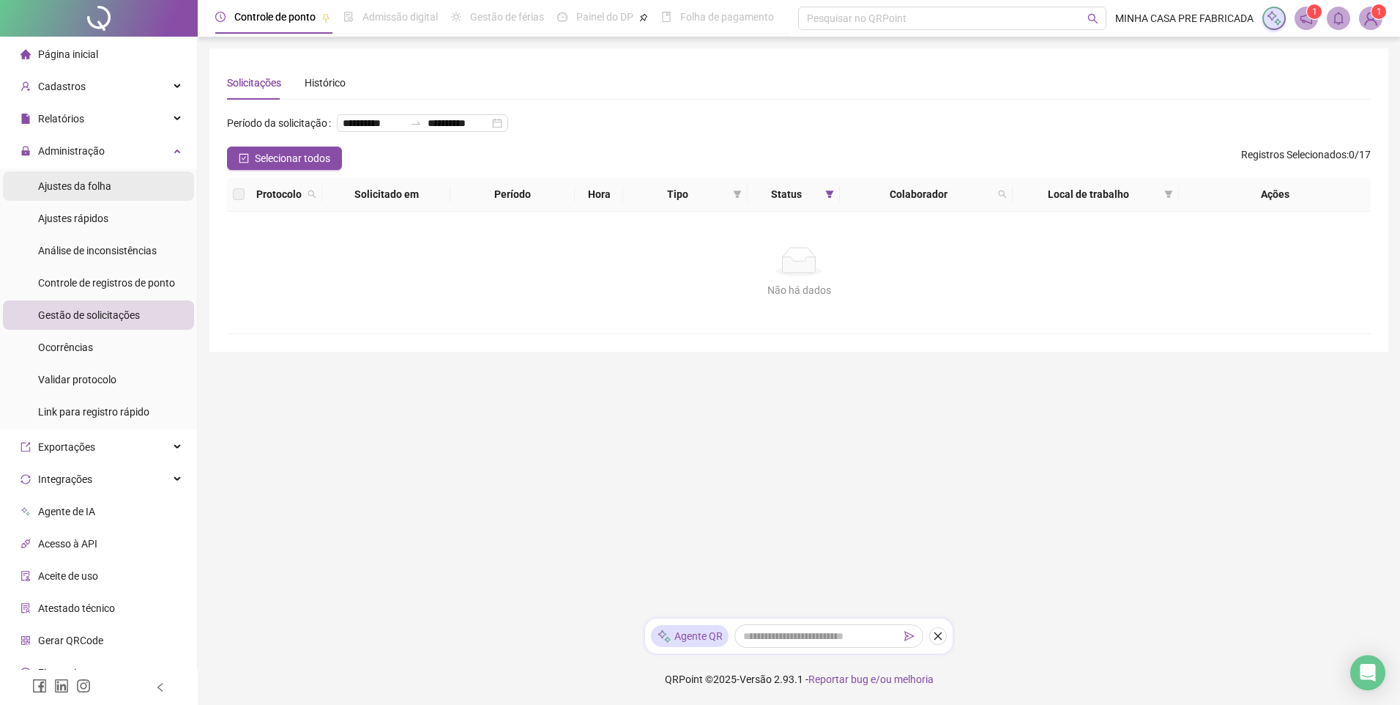
click at [99, 180] on span "Ajustes da folha" at bounding box center [74, 186] width 73 height 12
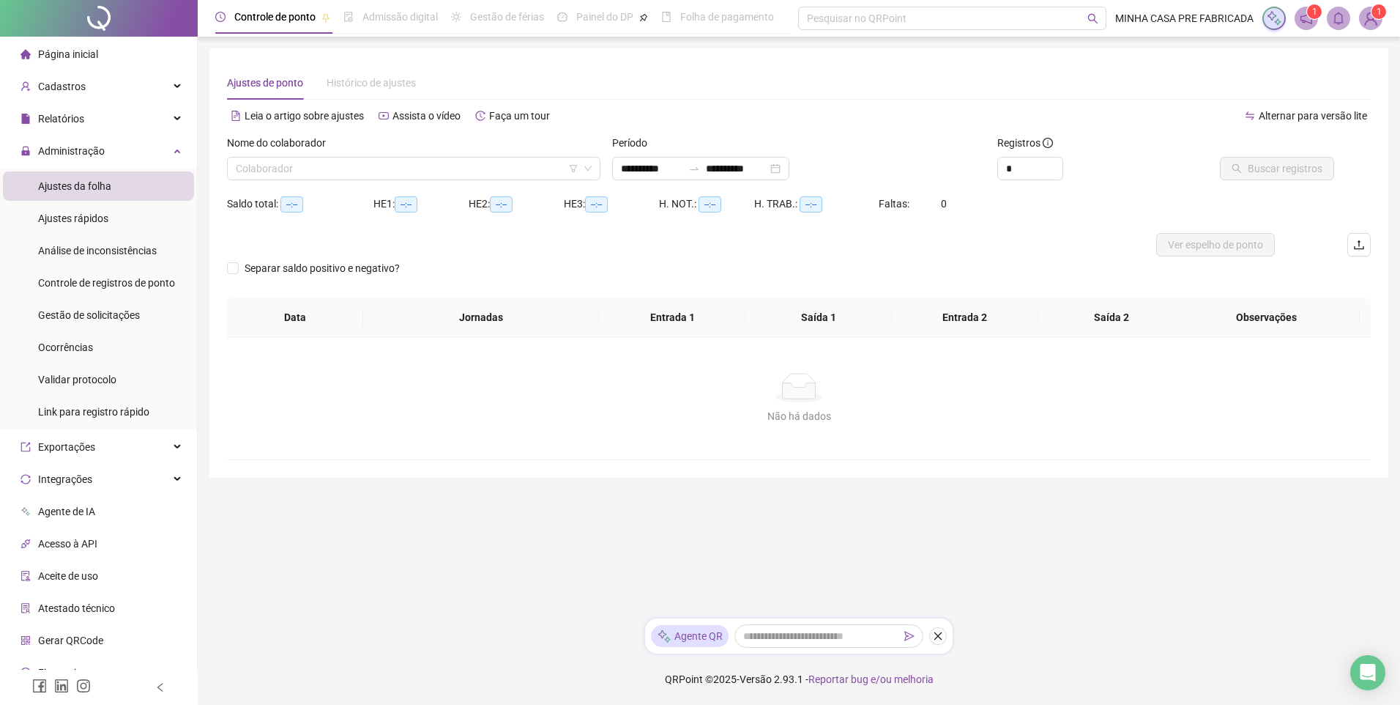
type input "**********"
click at [437, 171] on input "search" at bounding box center [407, 168] width 343 height 22
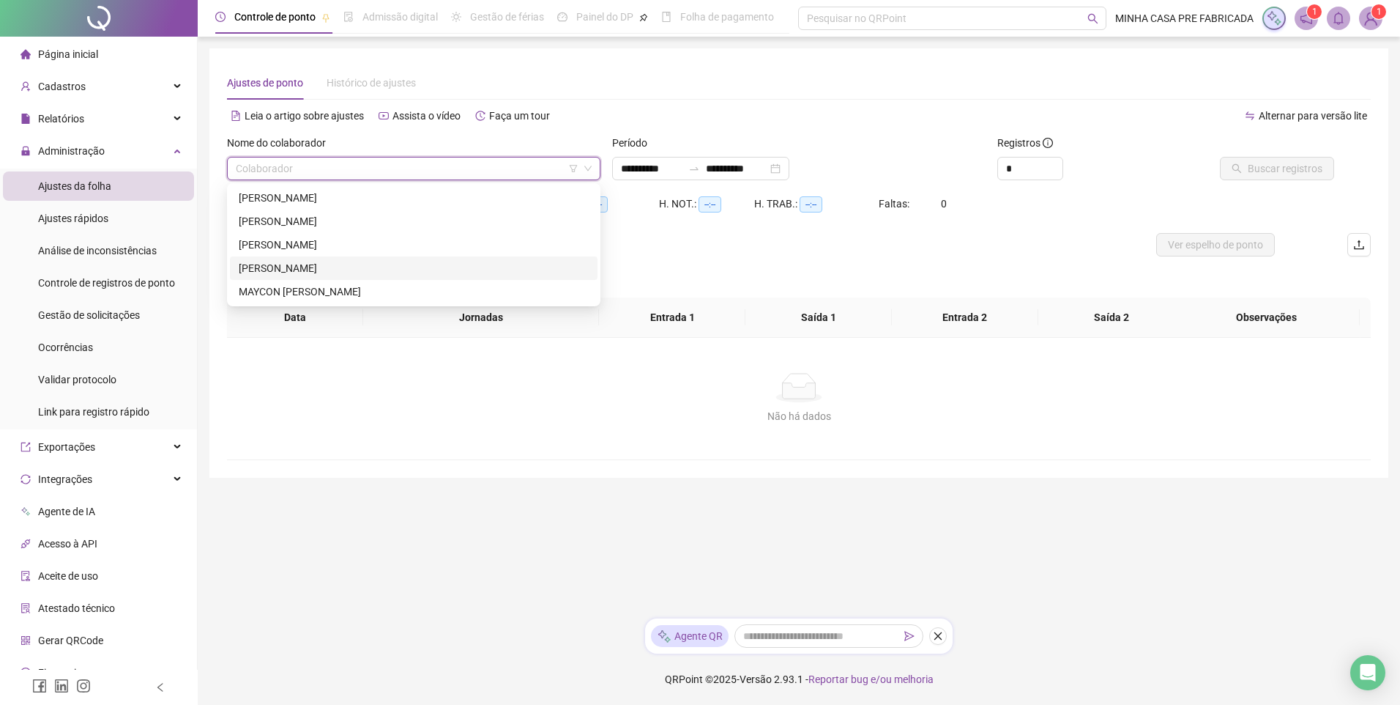
click at [313, 261] on div "[PERSON_NAME] [PERSON_NAME]" at bounding box center [414, 268] width 350 height 16
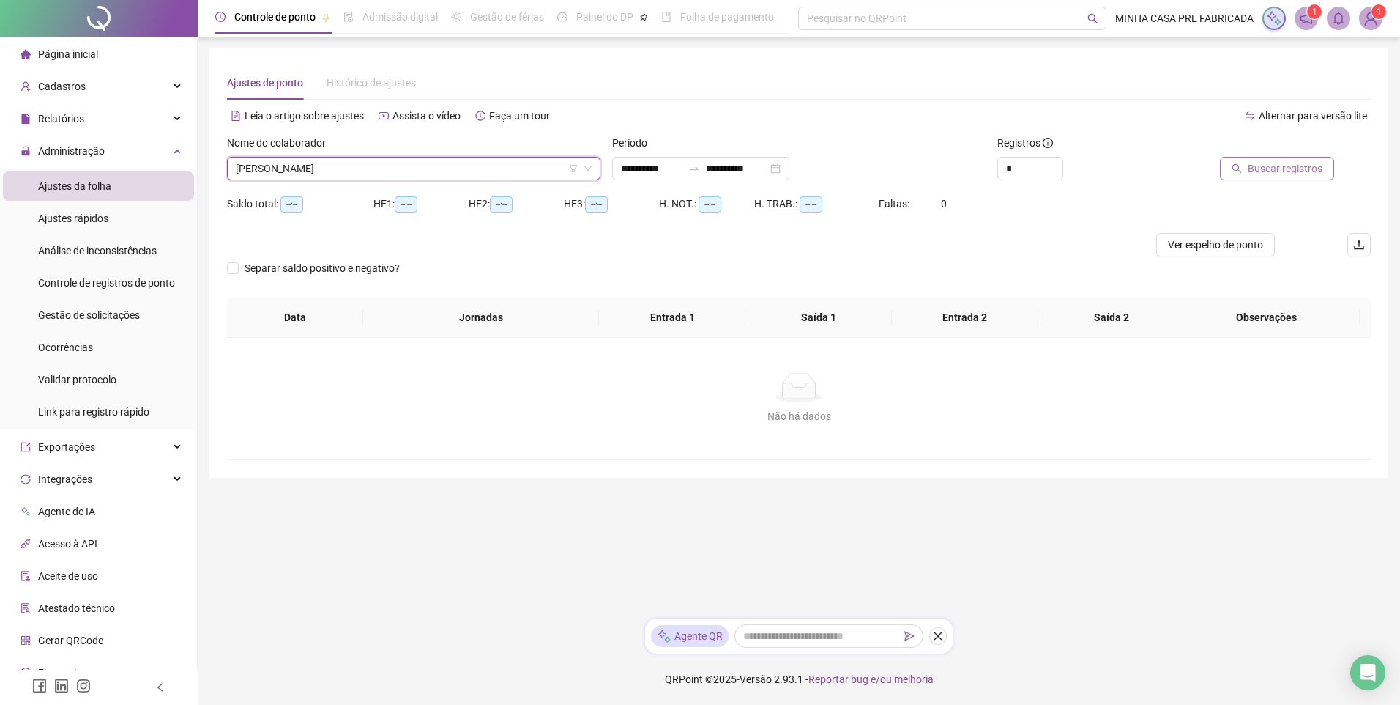
click at [1254, 177] on button "Buscar registros" at bounding box center [1277, 168] width 114 height 23
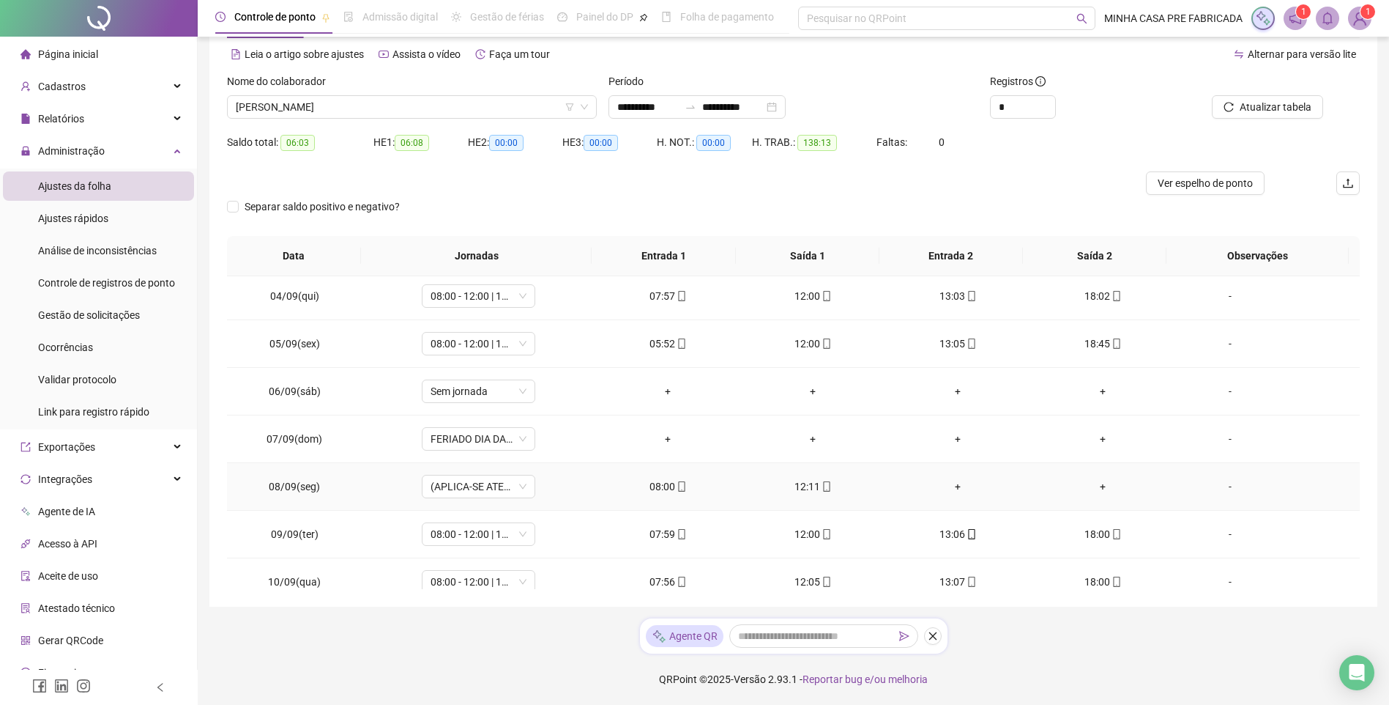
scroll to position [220, 0]
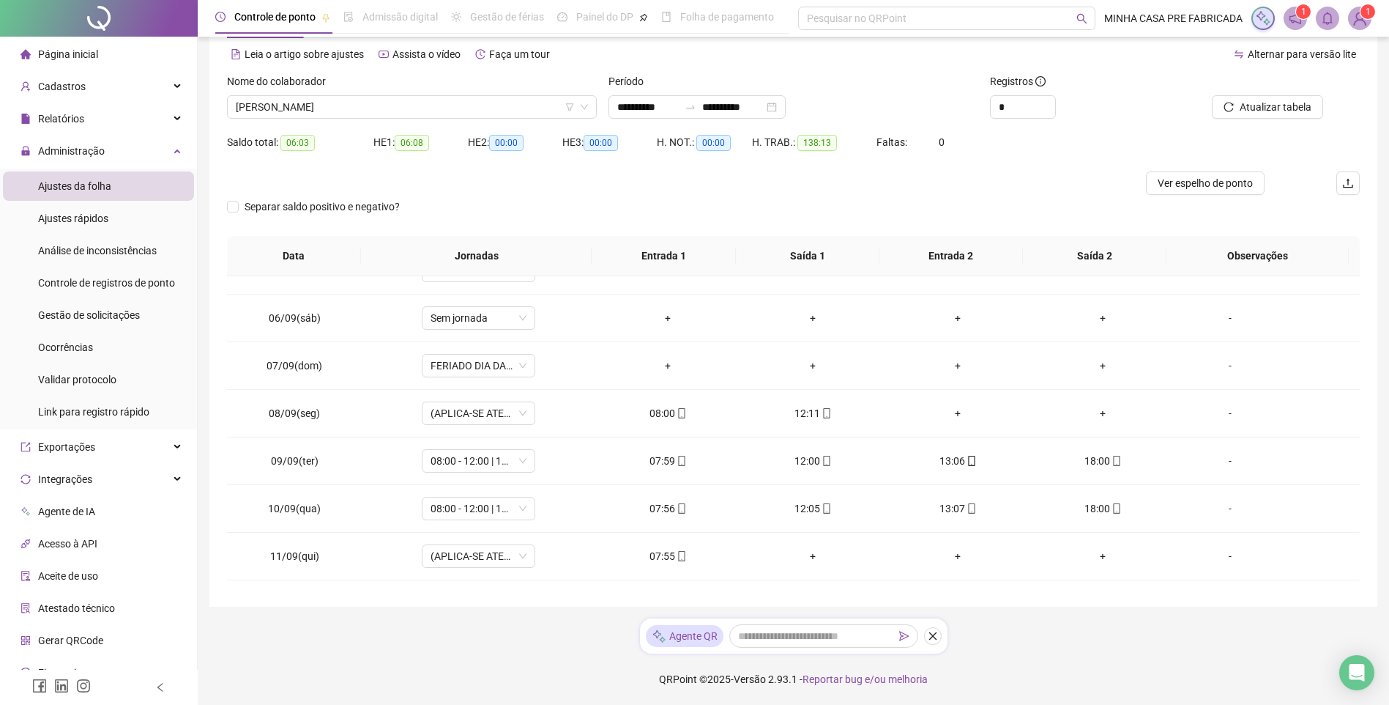
click at [1044, 179] on div at bounding box center [652, 182] width 850 height 23
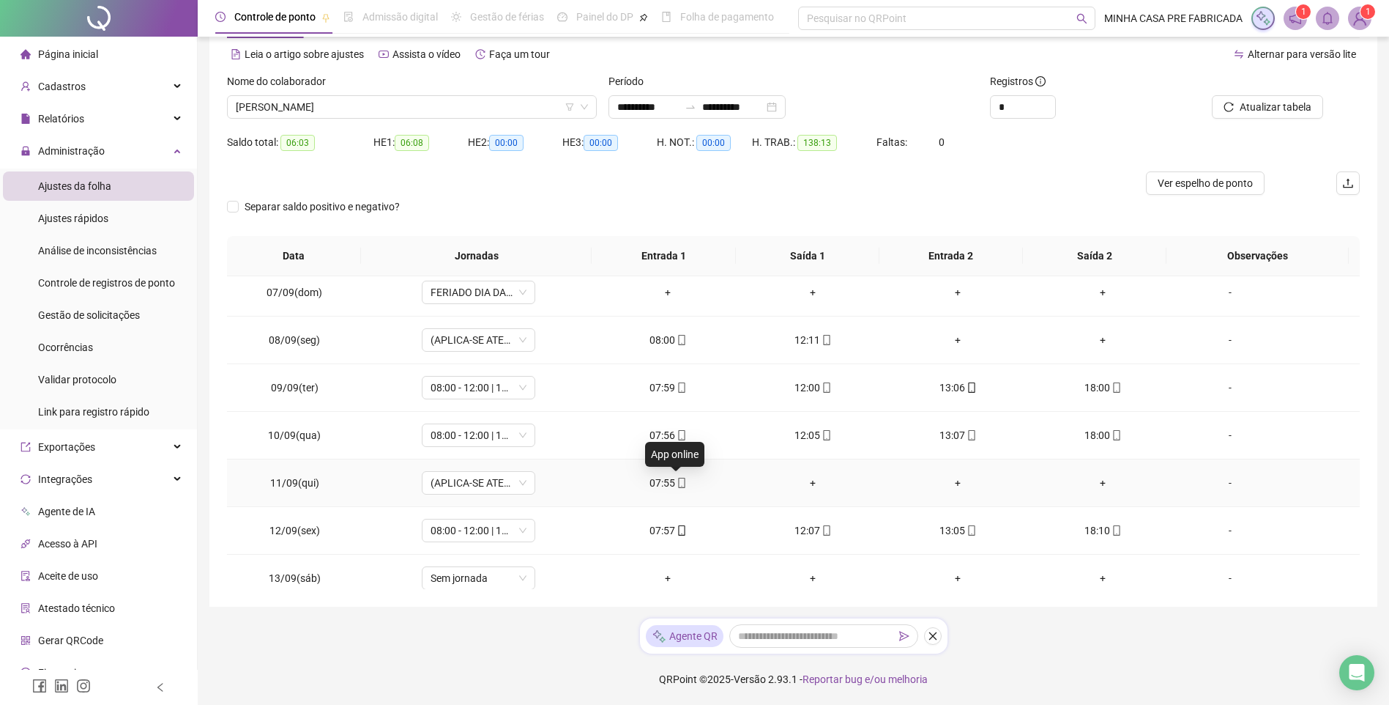
click at [677, 483] on icon "mobile" at bounding box center [682, 483] width 10 height 10
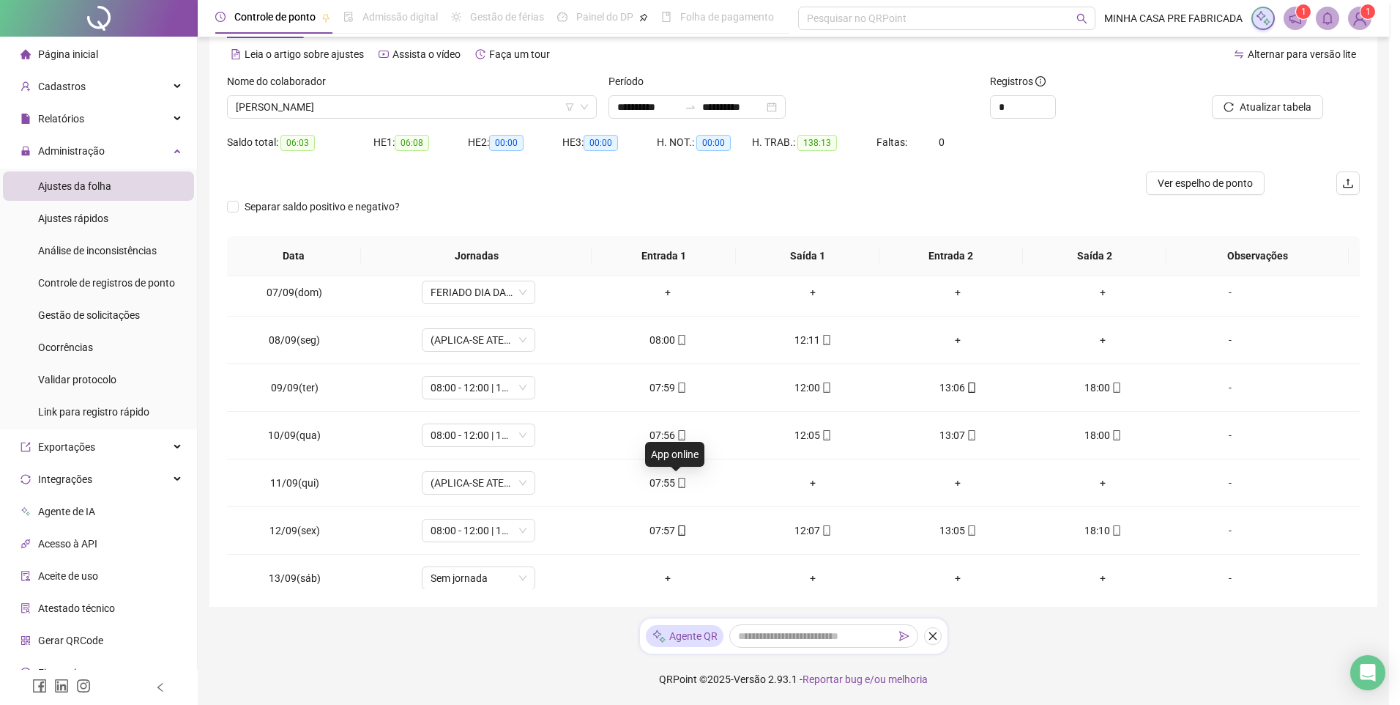
type input "**********"
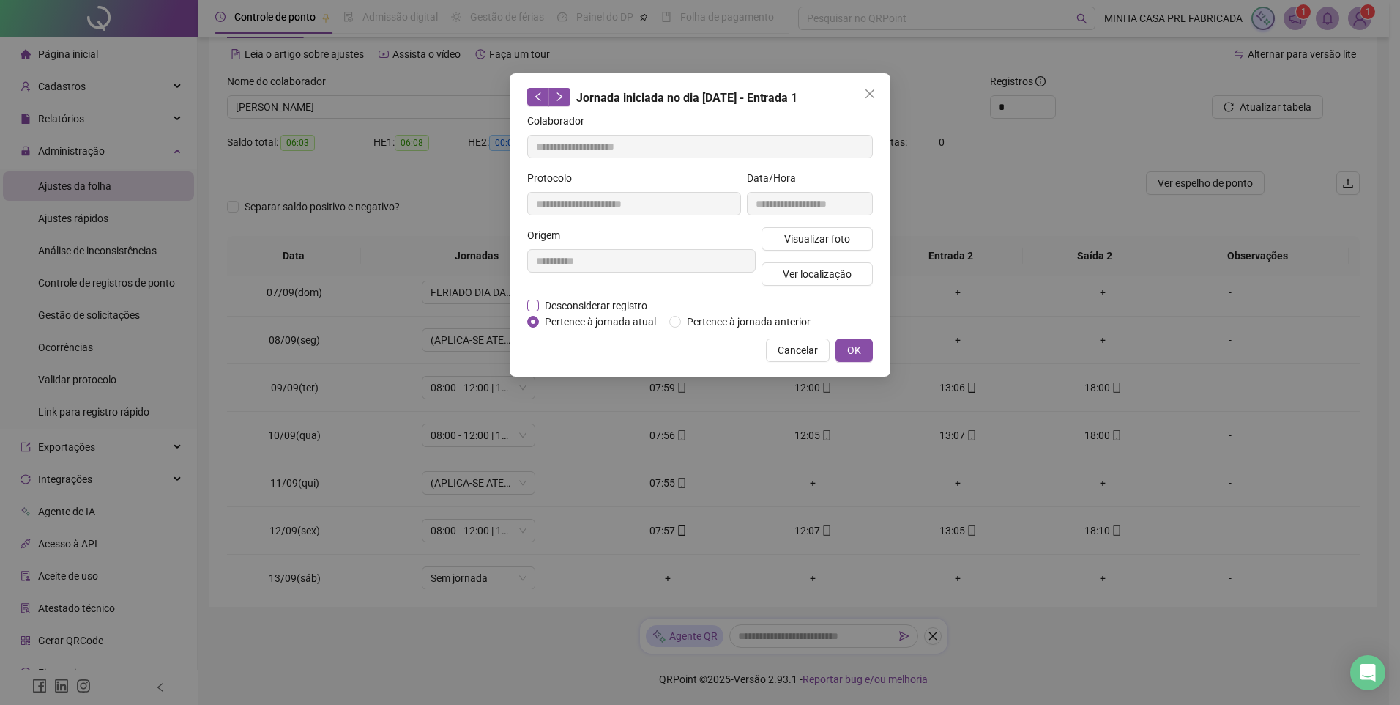
click at [611, 307] on span "Desconsiderar registro" at bounding box center [596, 305] width 114 height 16
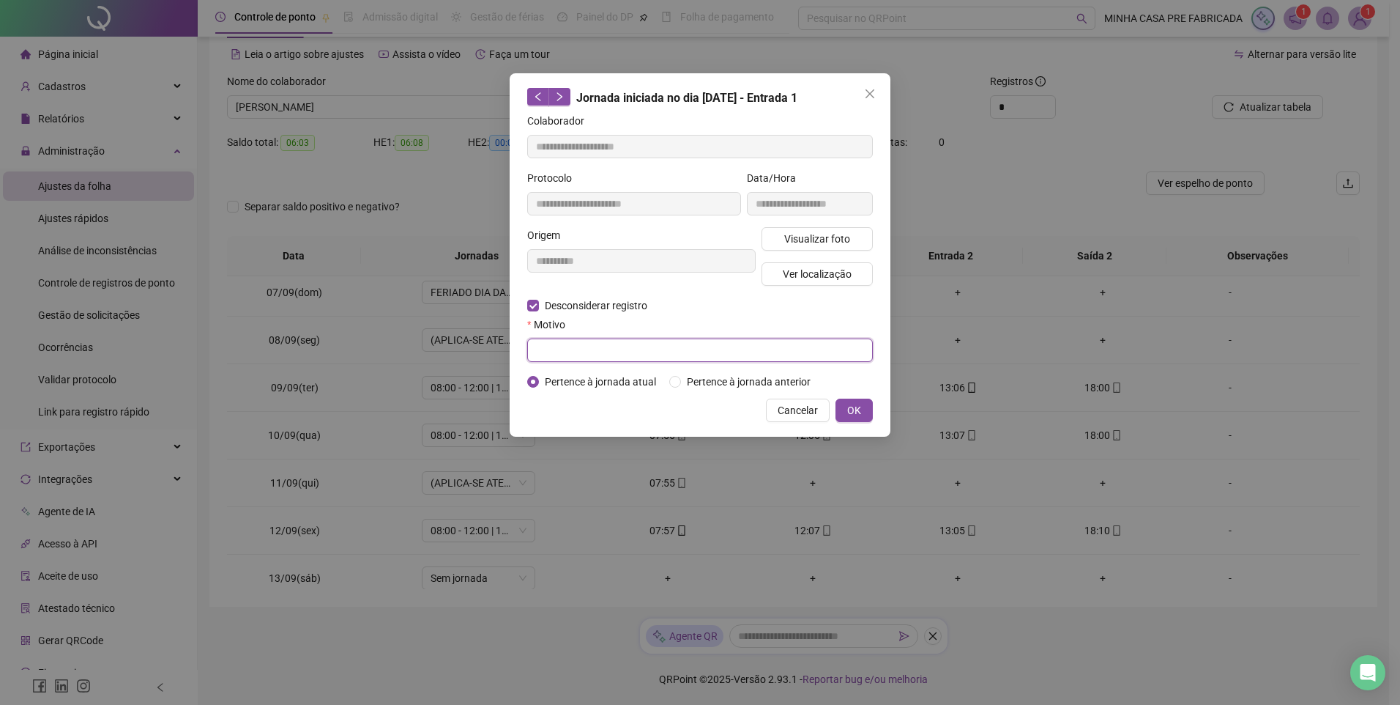
click at [613, 352] on input "text" at bounding box center [700, 349] width 346 height 23
type input "********"
click at [856, 413] on span "OK" at bounding box center [854, 410] width 14 height 16
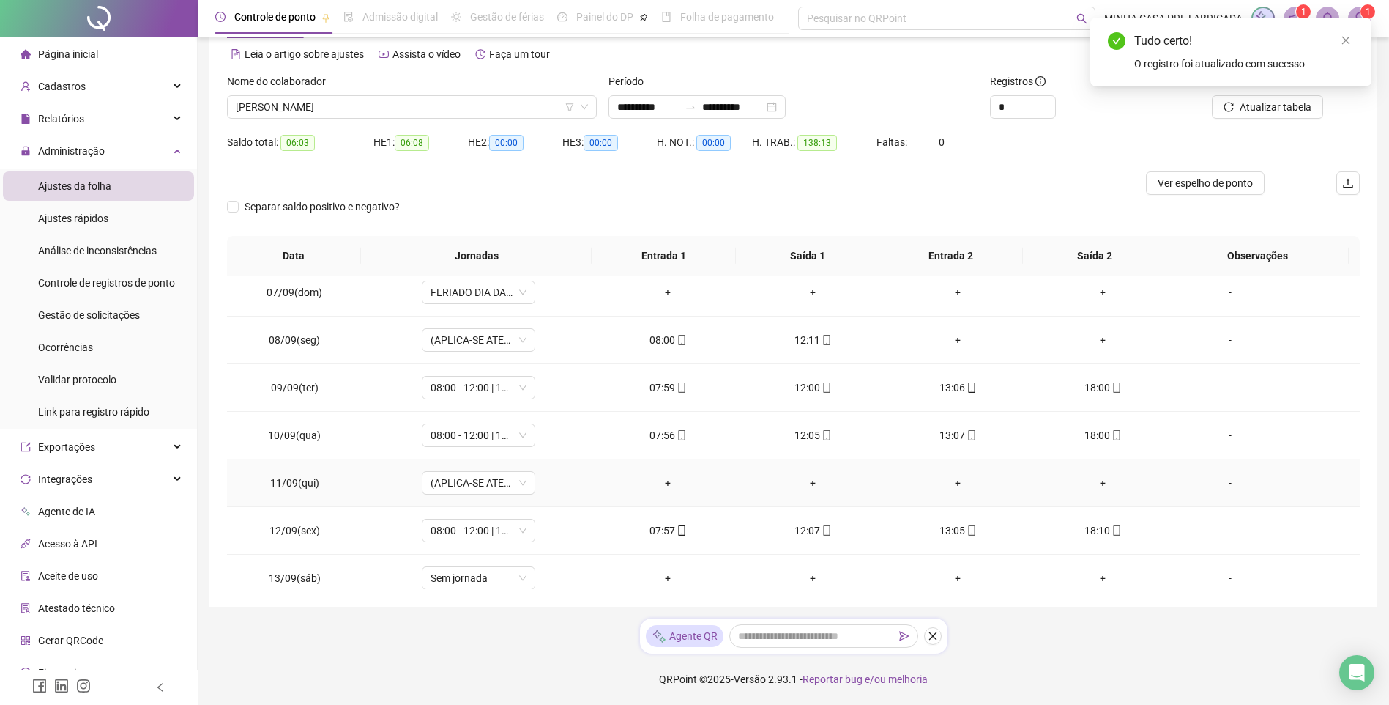
scroll to position [366, 0]
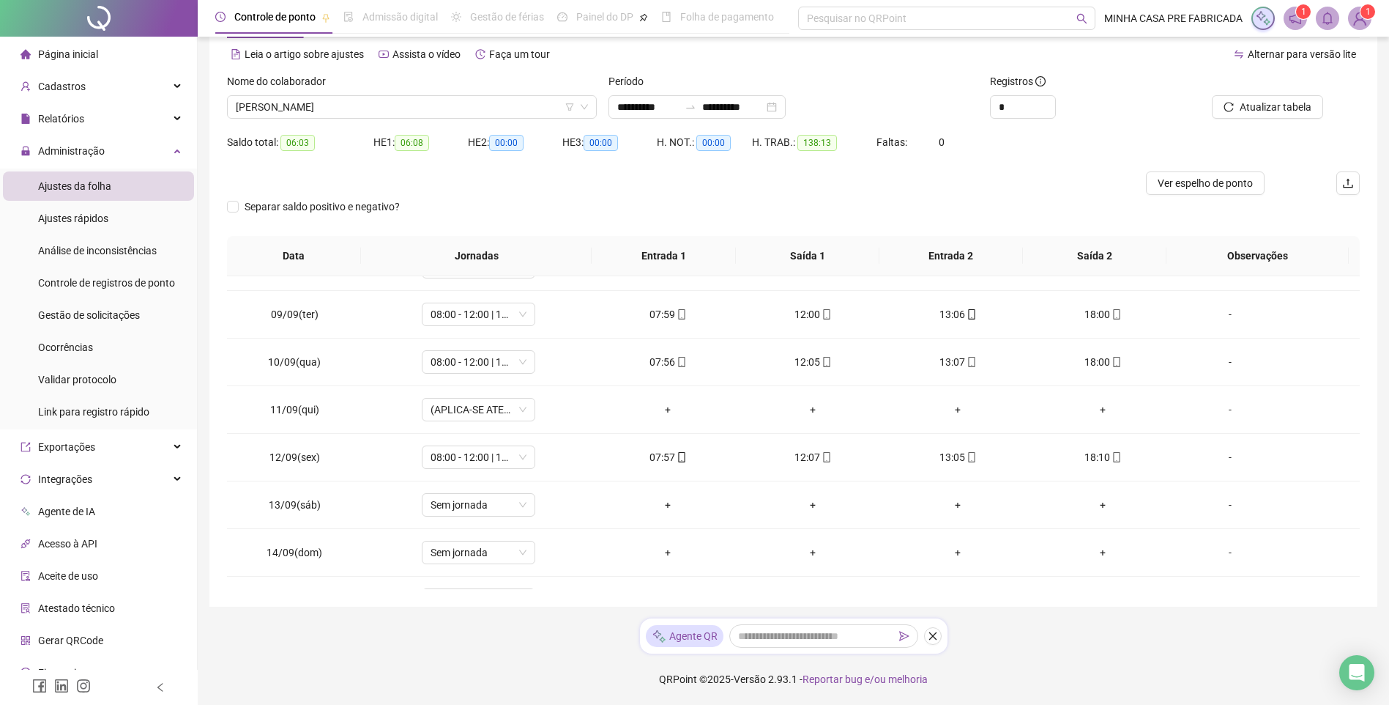
click at [860, 74] on div "Período" at bounding box center [794, 84] width 370 height 22
click at [1050, 110] on icon "down" at bounding box center [1047, 111] width 5 height 5
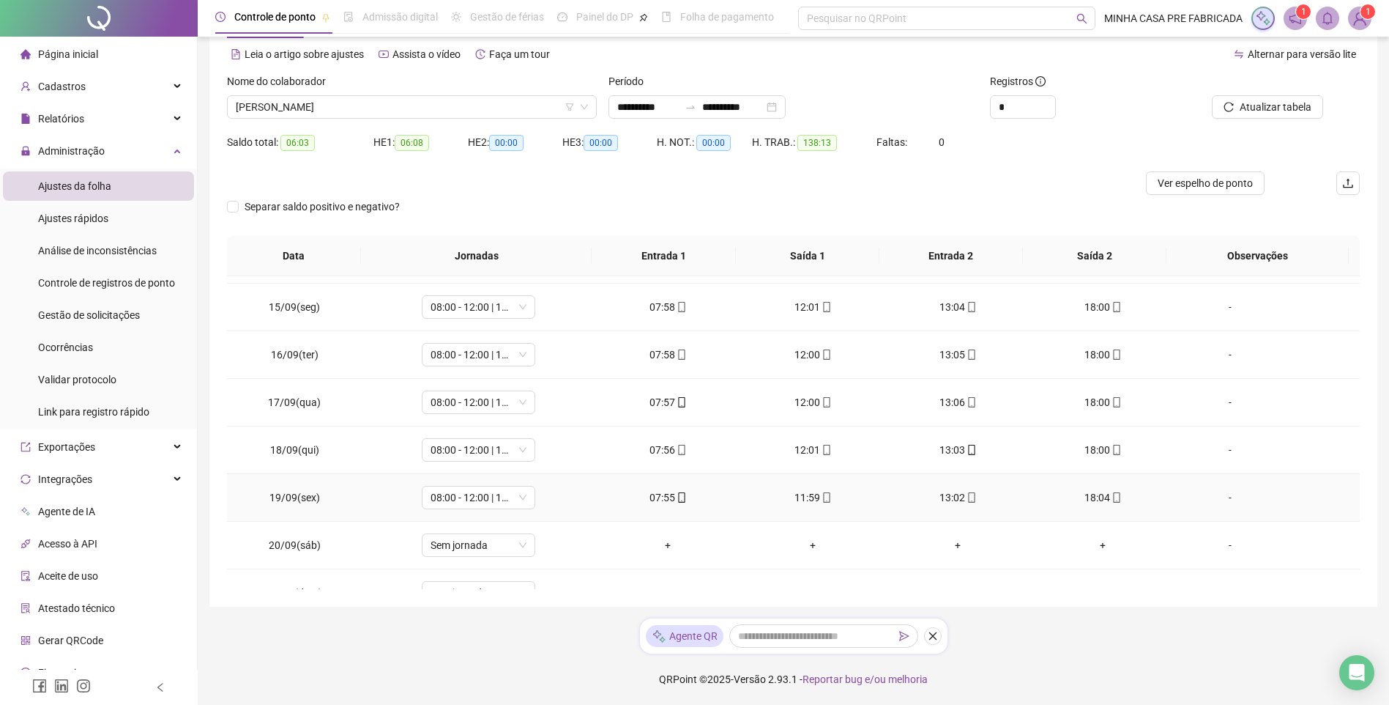
scroll to position [687, 0]
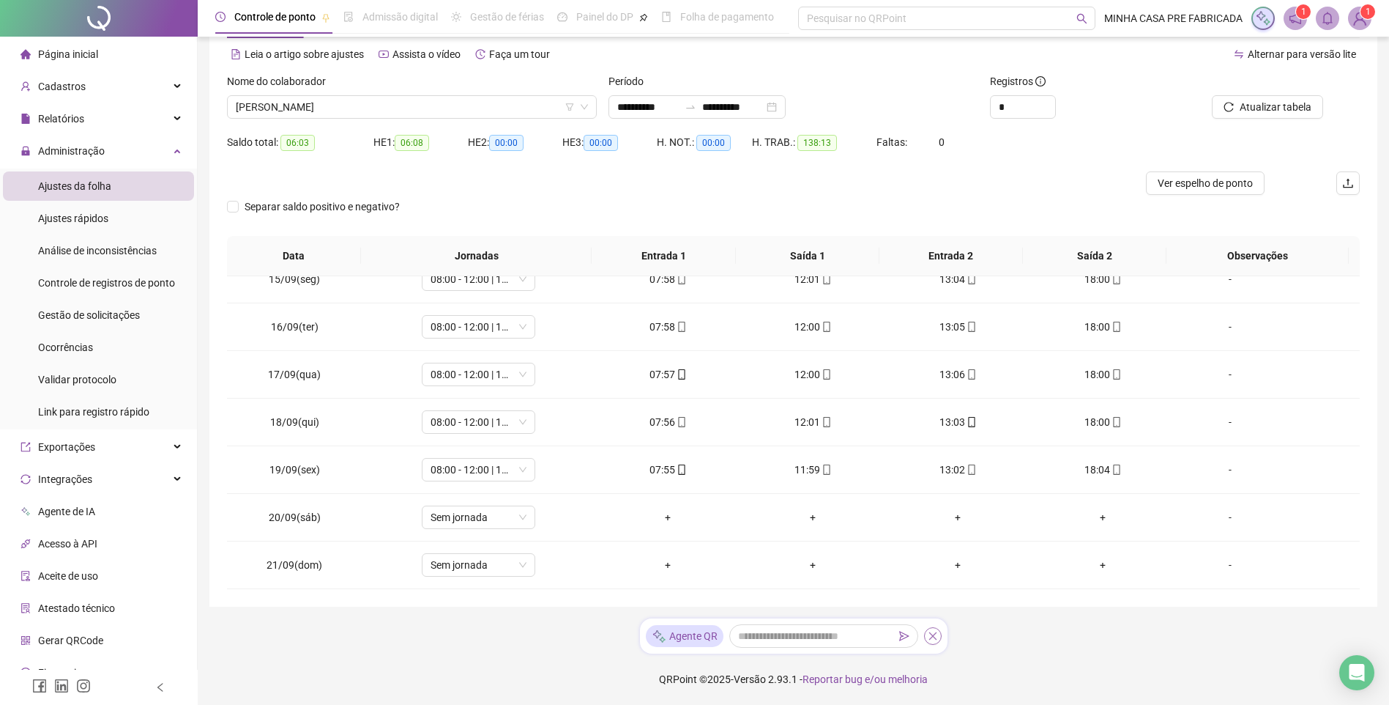
click at [933, 637] on icon "close" at bounding box center [933, 636] width 10 height 10
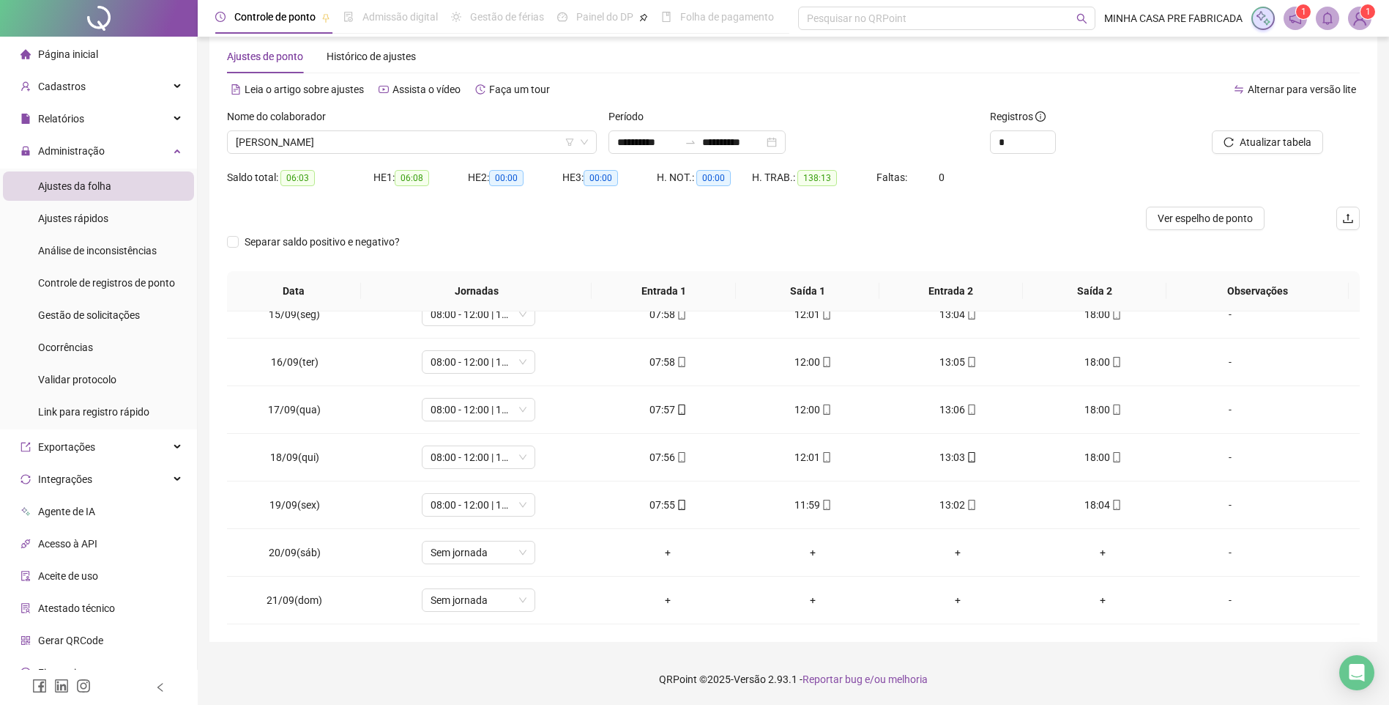
scroll to position [26, 0]
